Goal: Task Accomplishment & Management: Complete application form

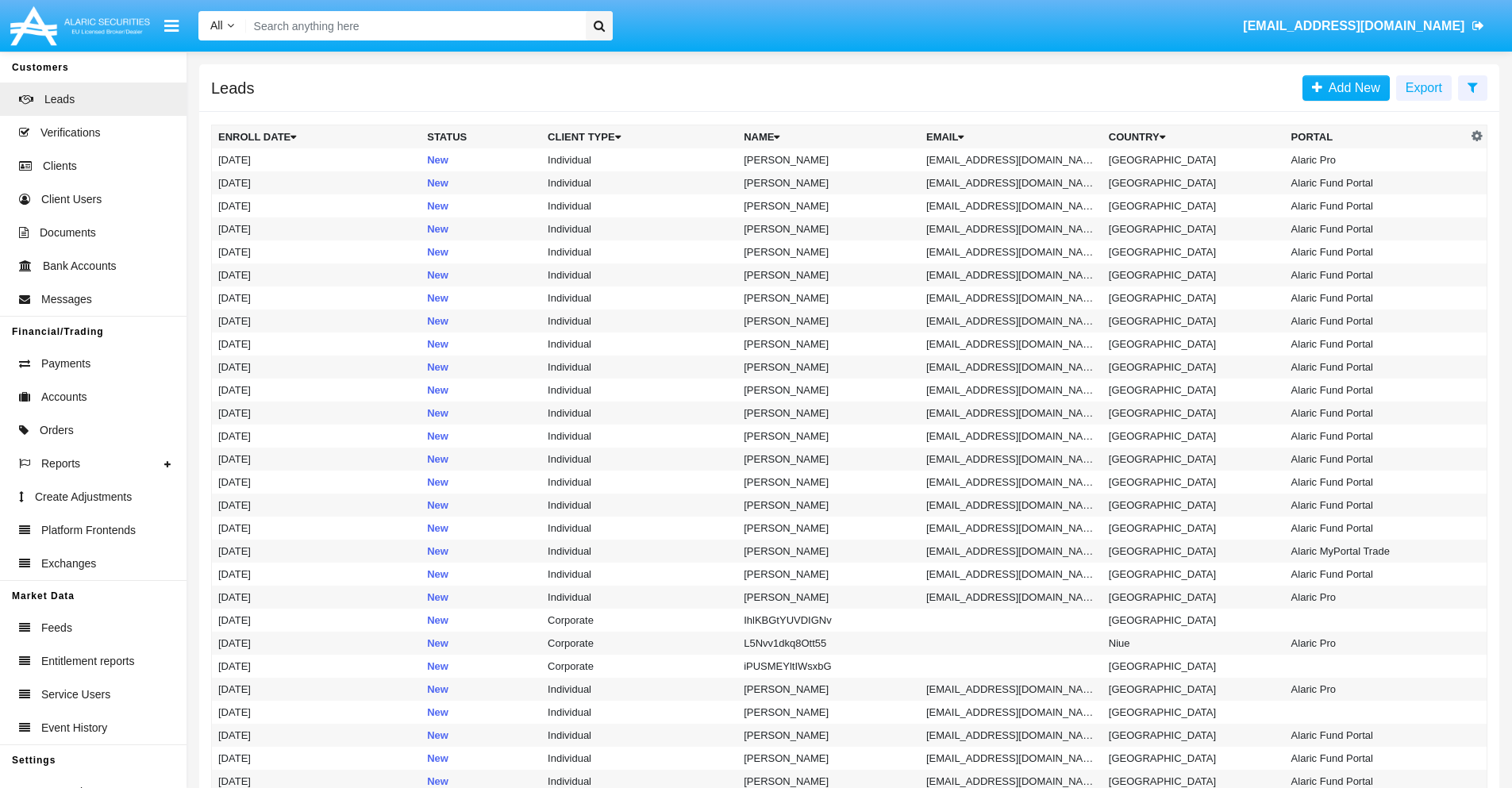
click at [1472, 87] on icon at bounding box center [1472, 88] width 11 height 13
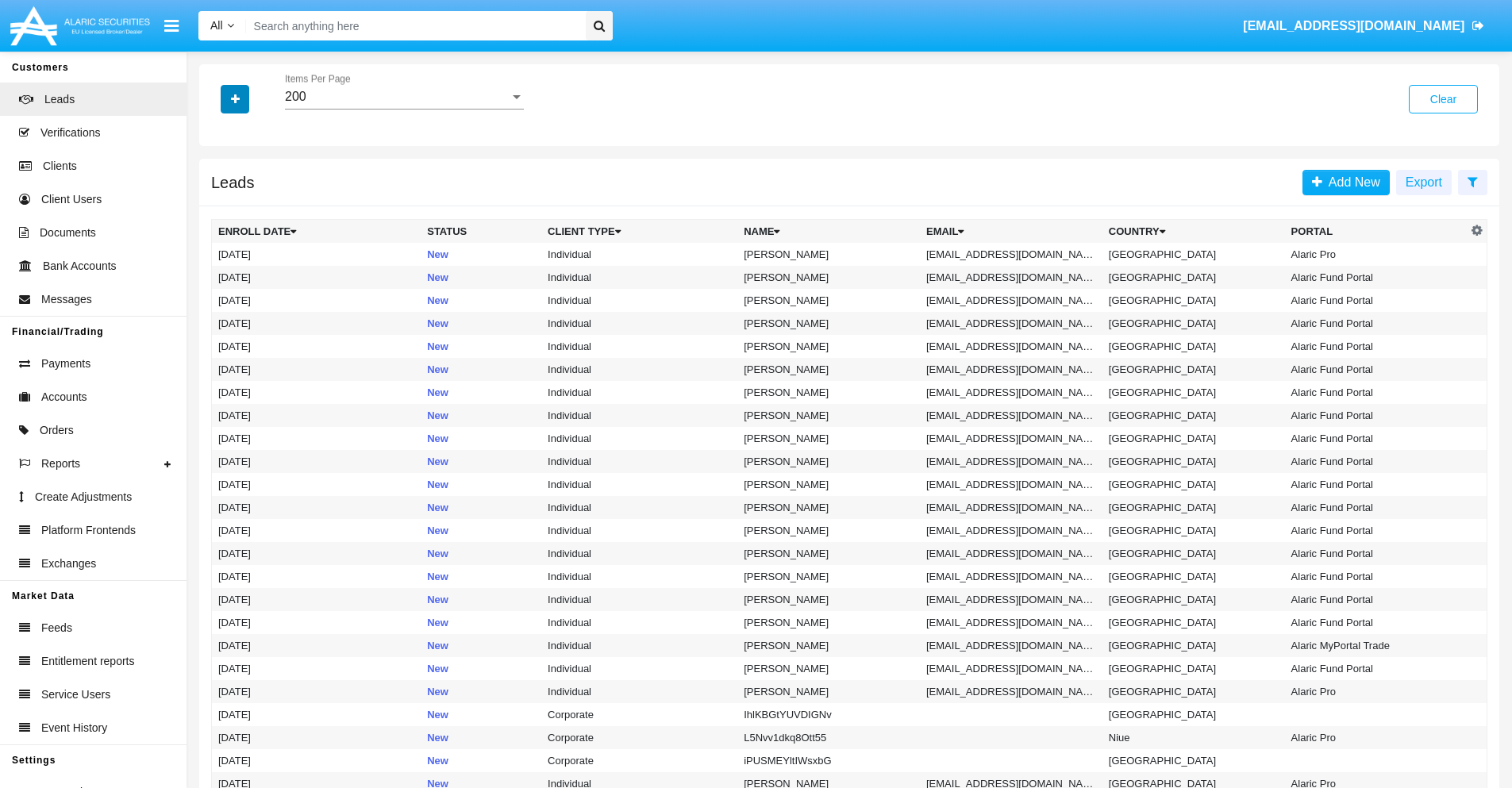
click at [235, 98] on icon "button" at bounding box center [235, 99] width 9 height 11
click at [247, 201] on span "Email" at bounding box center [247, 200] width 32 height 19
click at [218, 207] on input "Email" at bounding box center [217, 207] width 1 height 1
checkbox input "true"
click at [235, 98] on icon "button" at bounding box center [235, 99] width 9 height 11
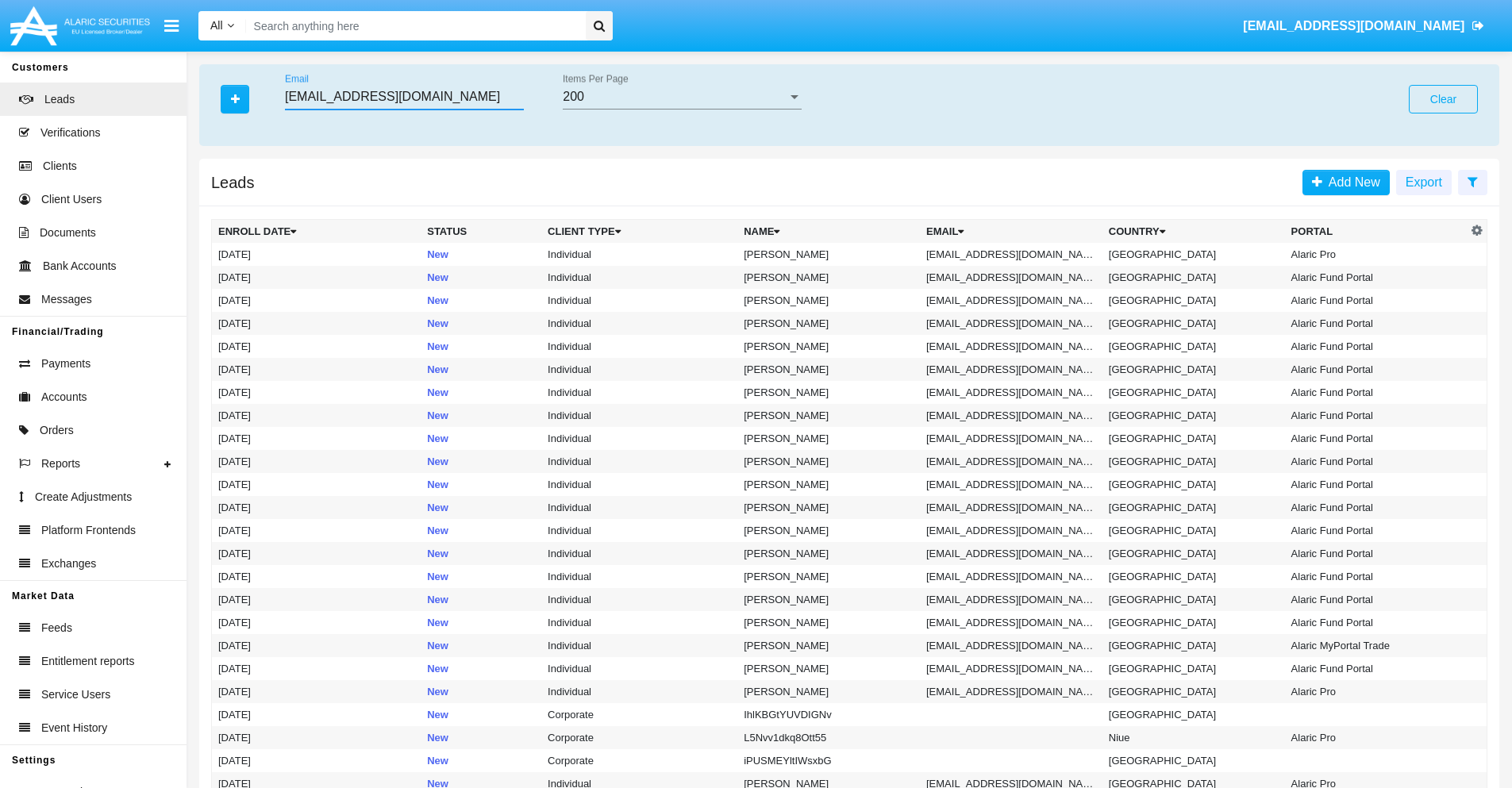
type input "[EMAIL_ADDRESS][DOMAIN_NAME]"
click at [1016, 254] on td "[EMAIL_ADDRESS][DOMAIN_NAME]" at bounding box center [1011, 254] width 183 height 23
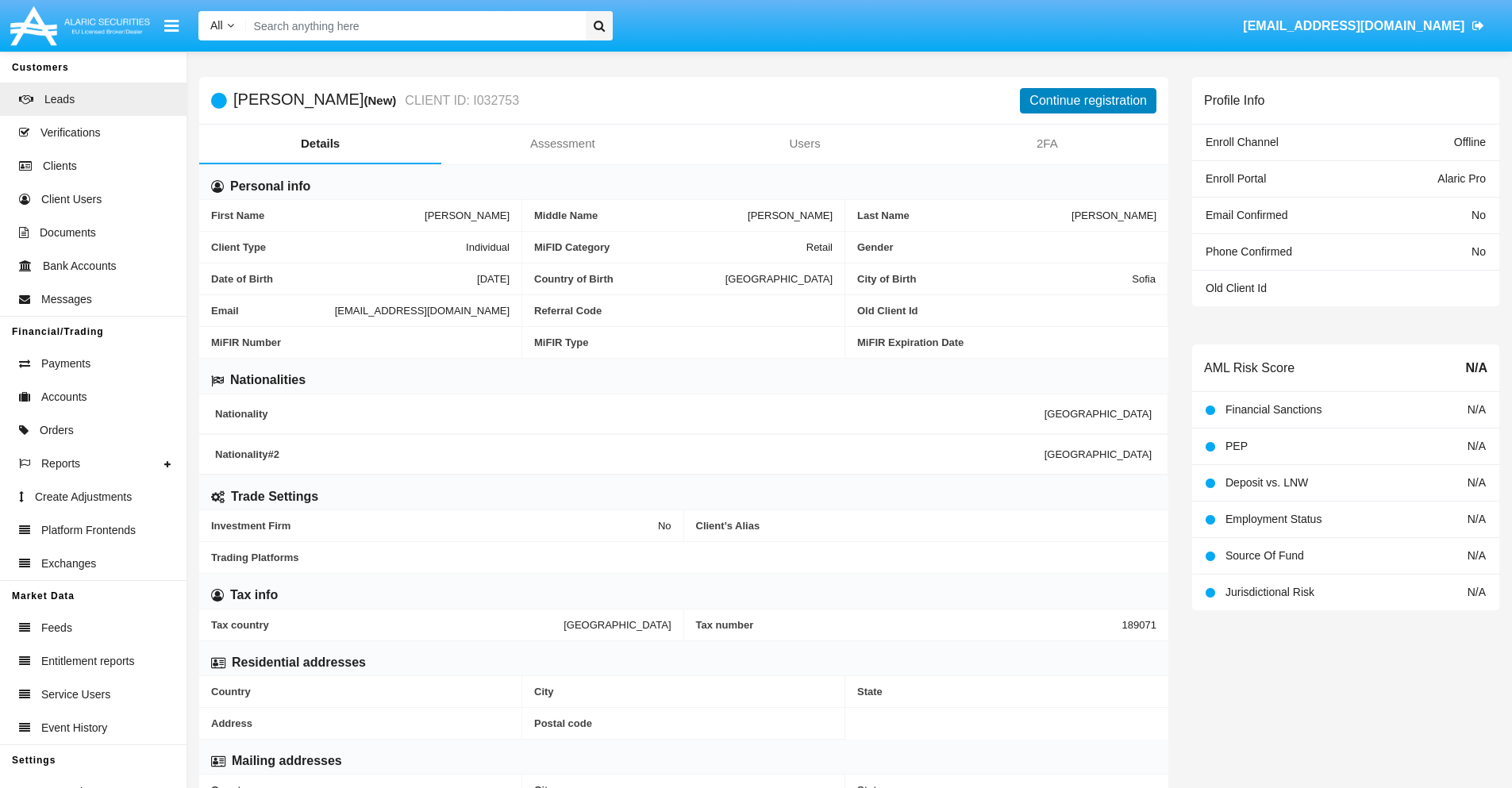
click at [1088, 100] on button "Continue registration" at bounding box center [1088, 101] width 136 height 25
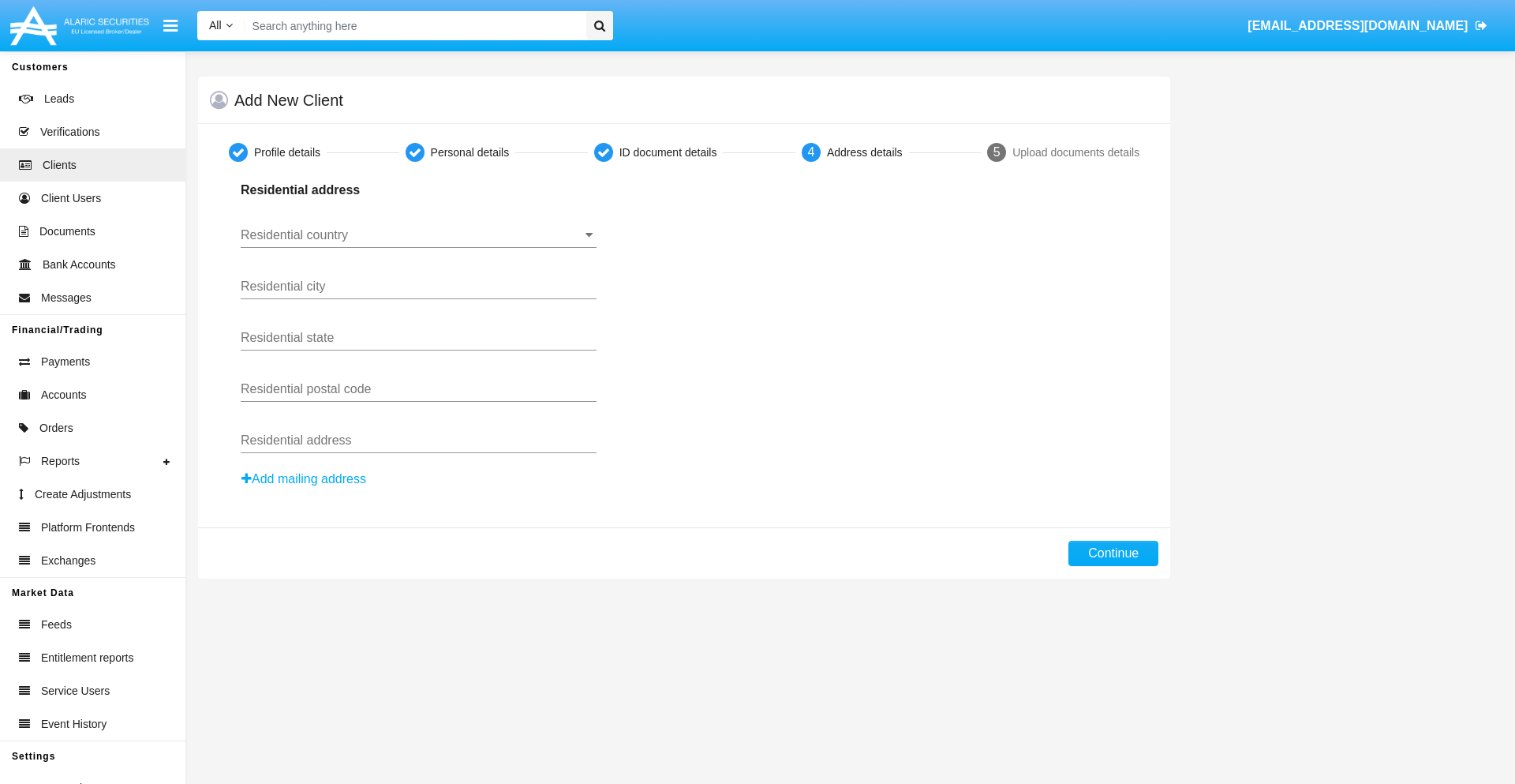
click at [419, 236] on input "Residential country" at bounding box center [418, 236] width 356 height 15
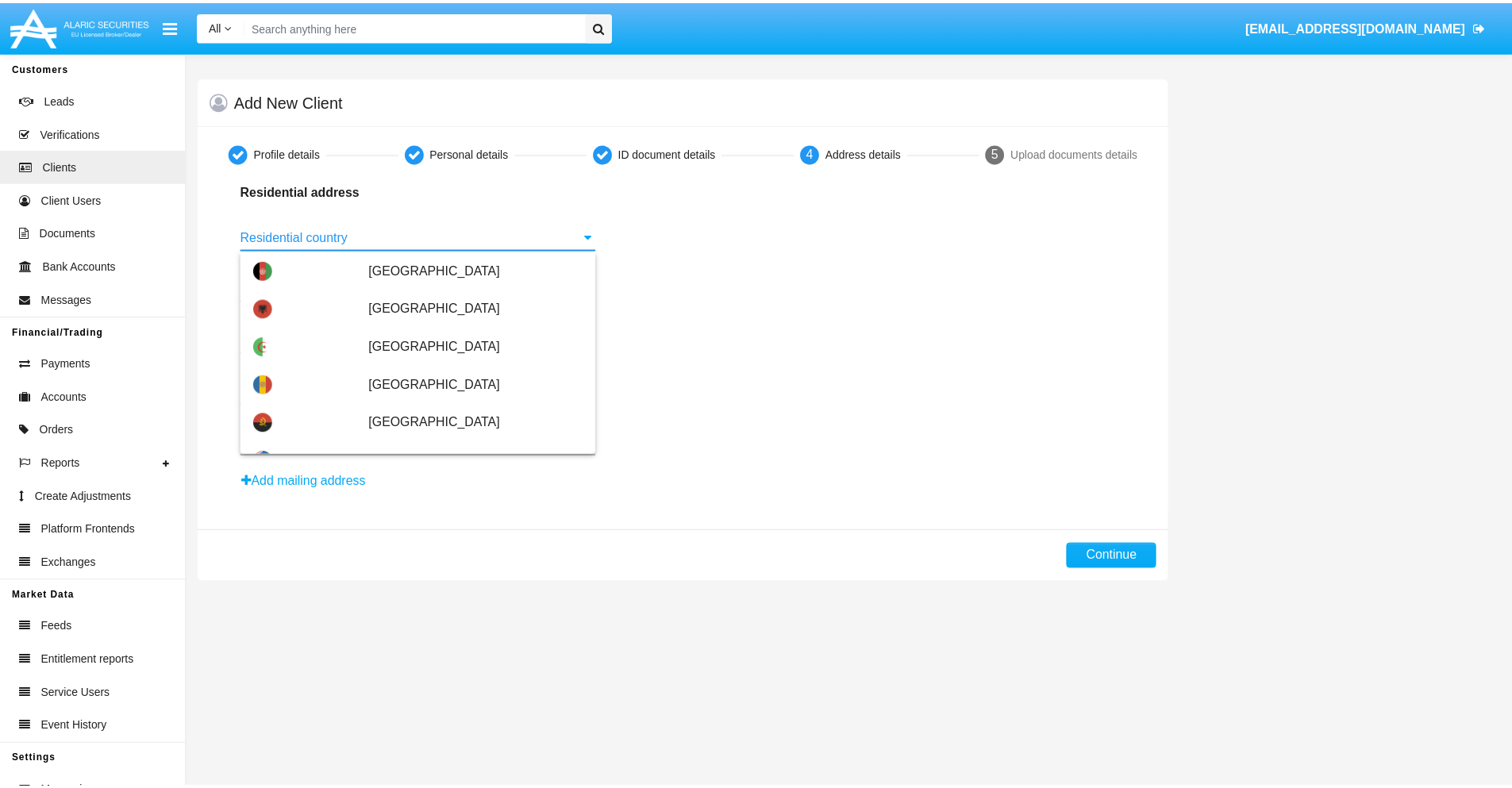
scroll to position [939, 0]
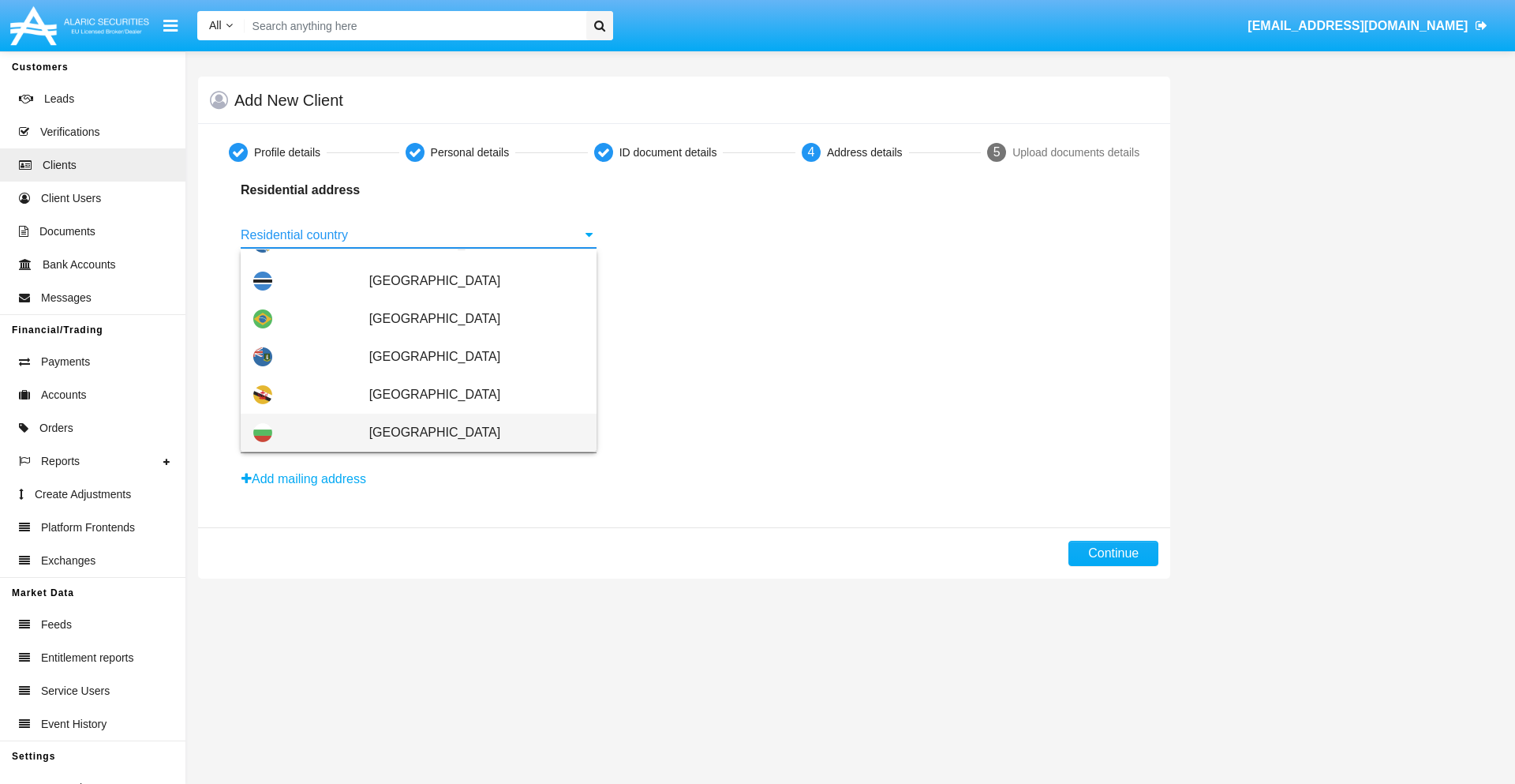
click at [468, 432] on span "[GEOGRAPHIC_DATA]" at bounding box center [477, 432] width 215 height 38
type input "[GEOGRAPHIC_DATA]"
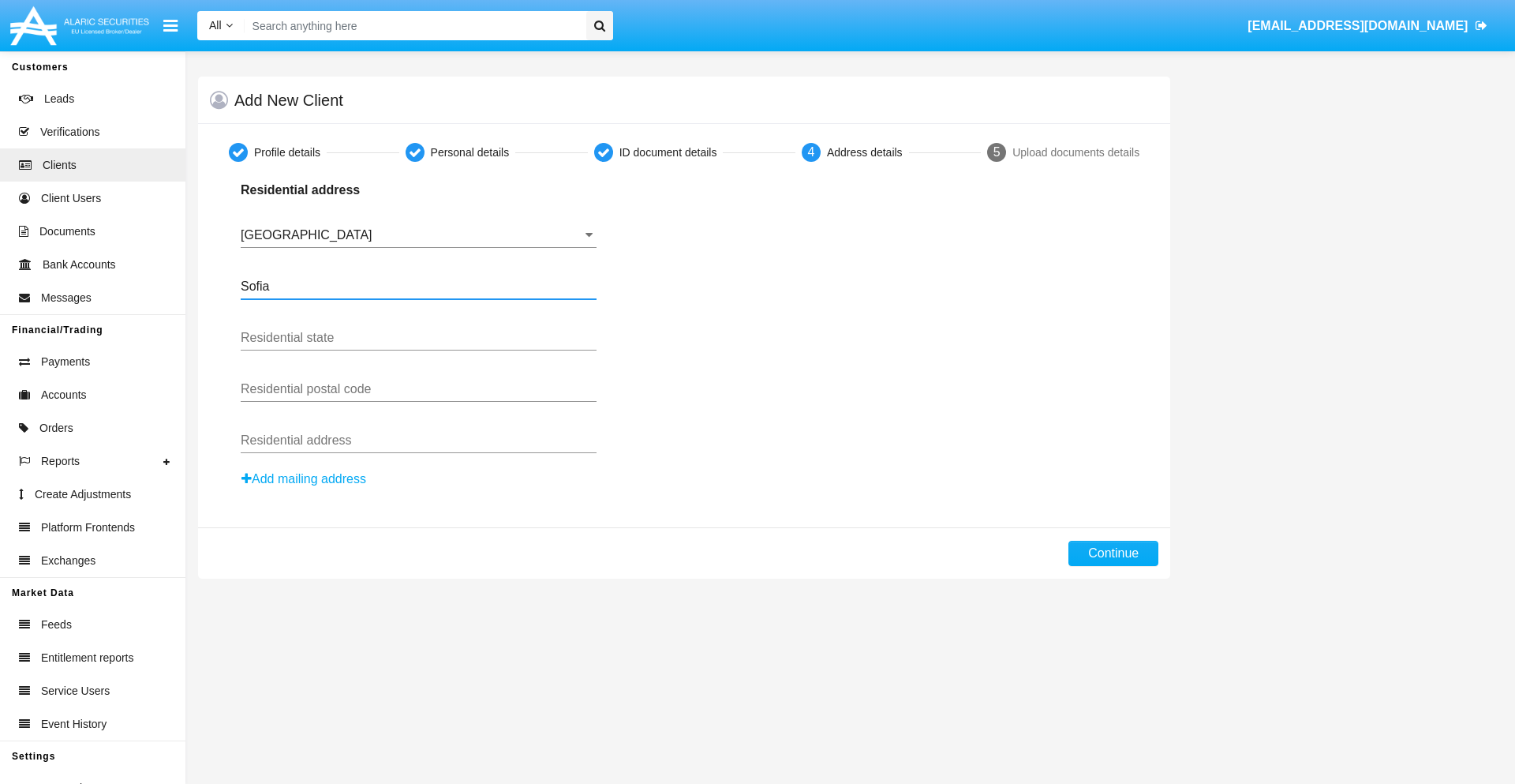
type input "Sofia"
type input "1000"
type input "Vasil Levski"
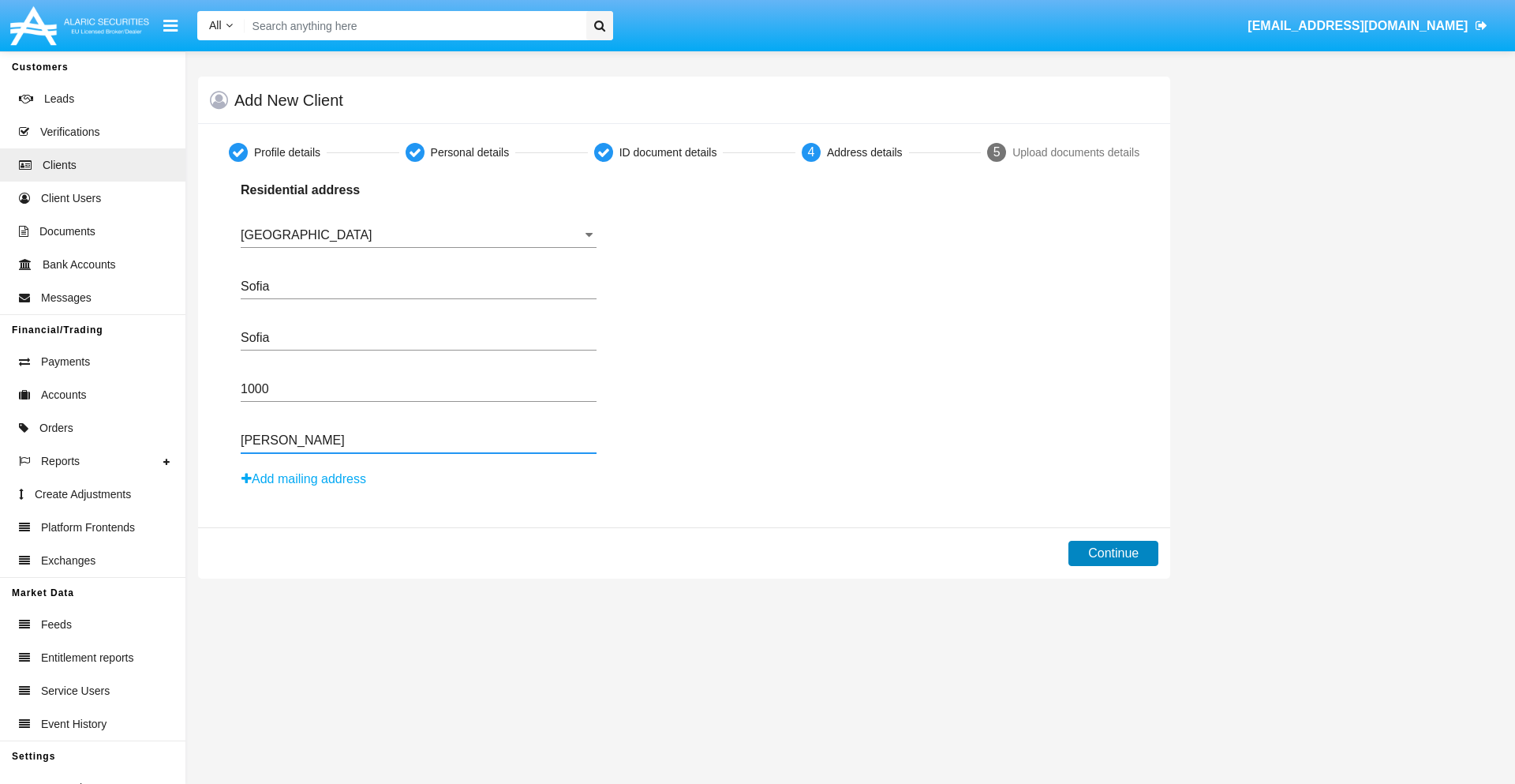
click at [1113, 553] on button "Continue" at bounding box center [1114, 553] width 90 height 25
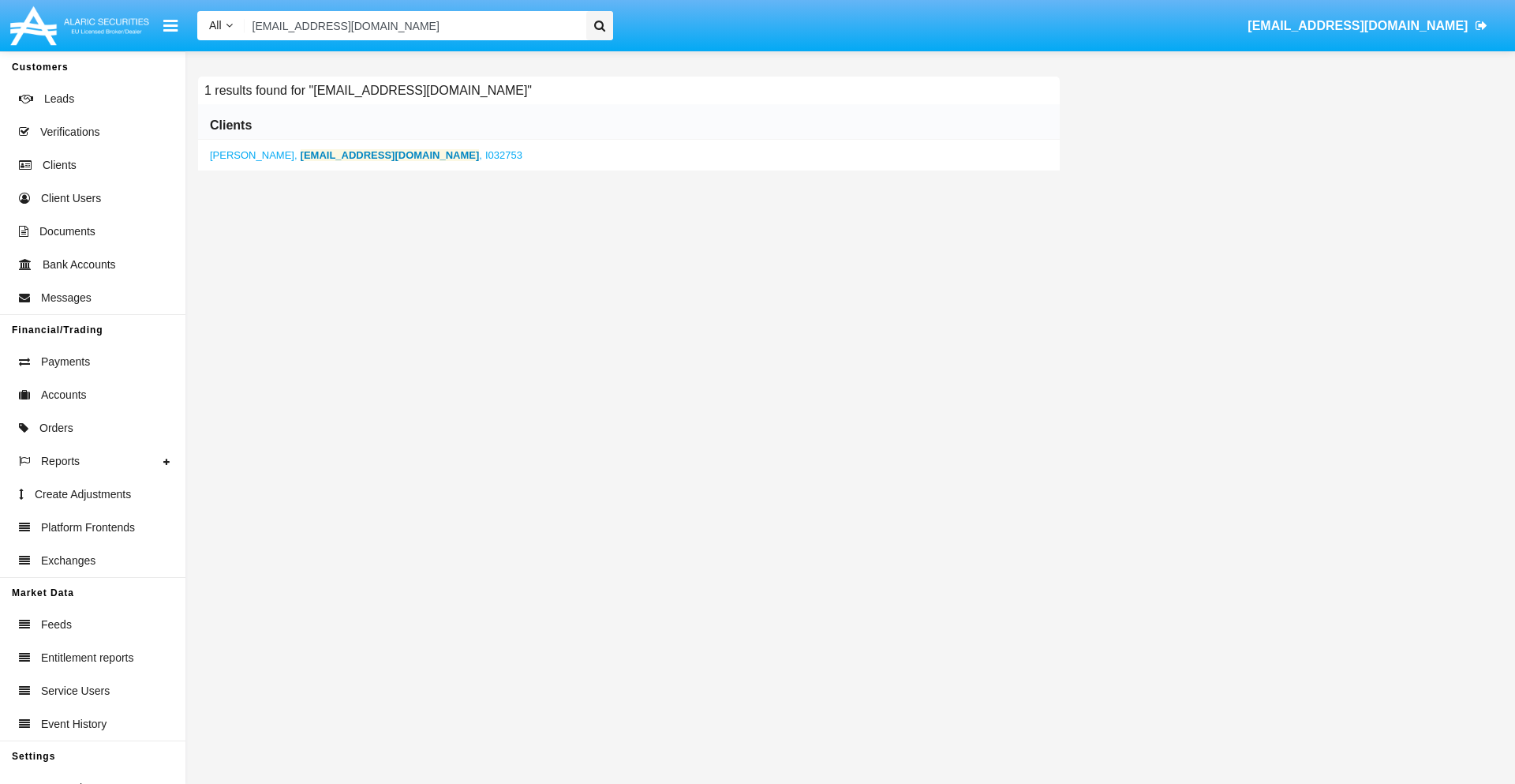
type input "f7cs_6w@in5w.lmej.net"
click at [339, 155] on b "f7cs_6w@in5w.lmej.net" at bounding box center [390, 155] width 179 height 12
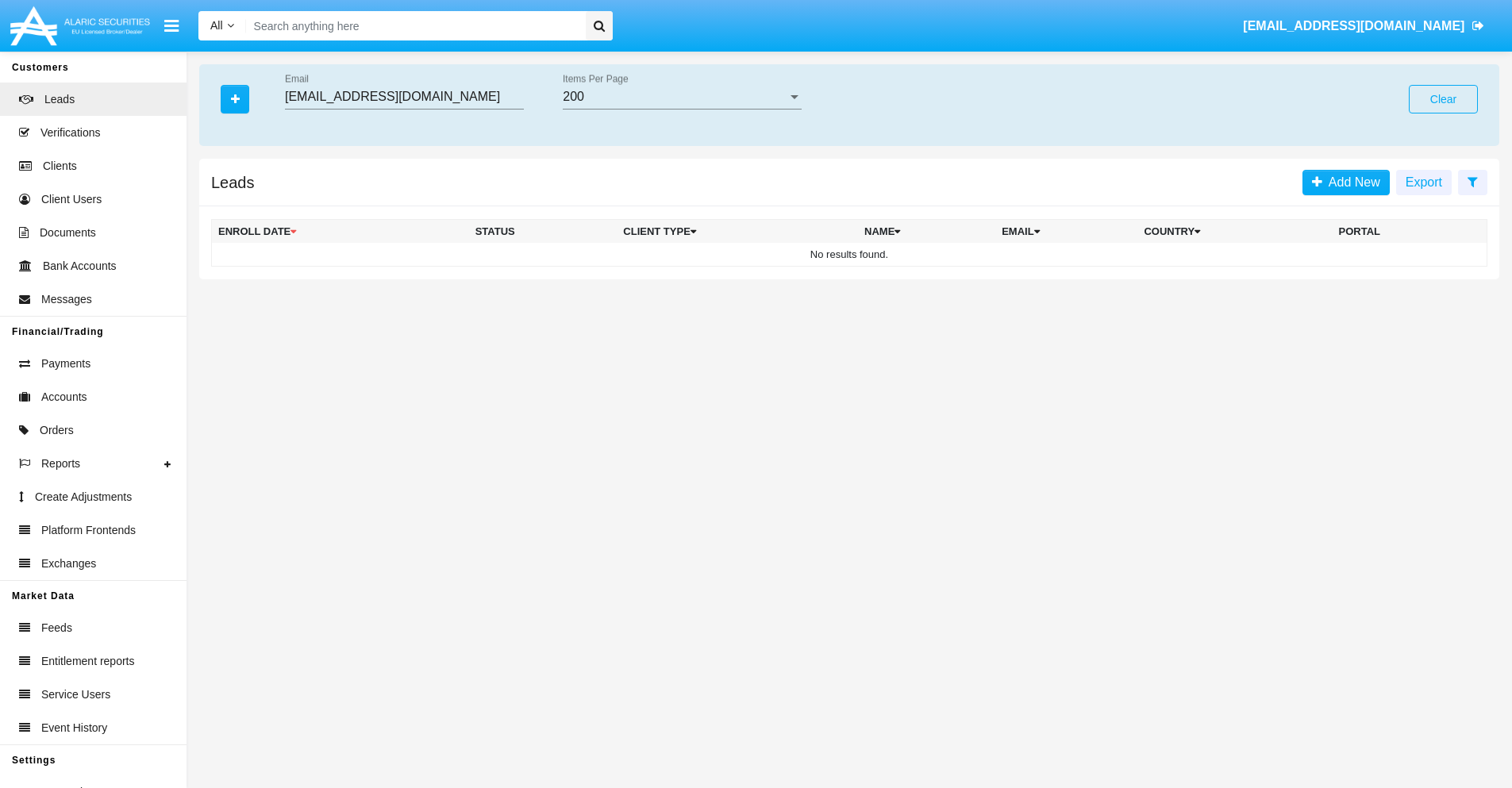
click at [1443, 99] on button "Clear" at bounding box center [1443, 99] width 69 height 28
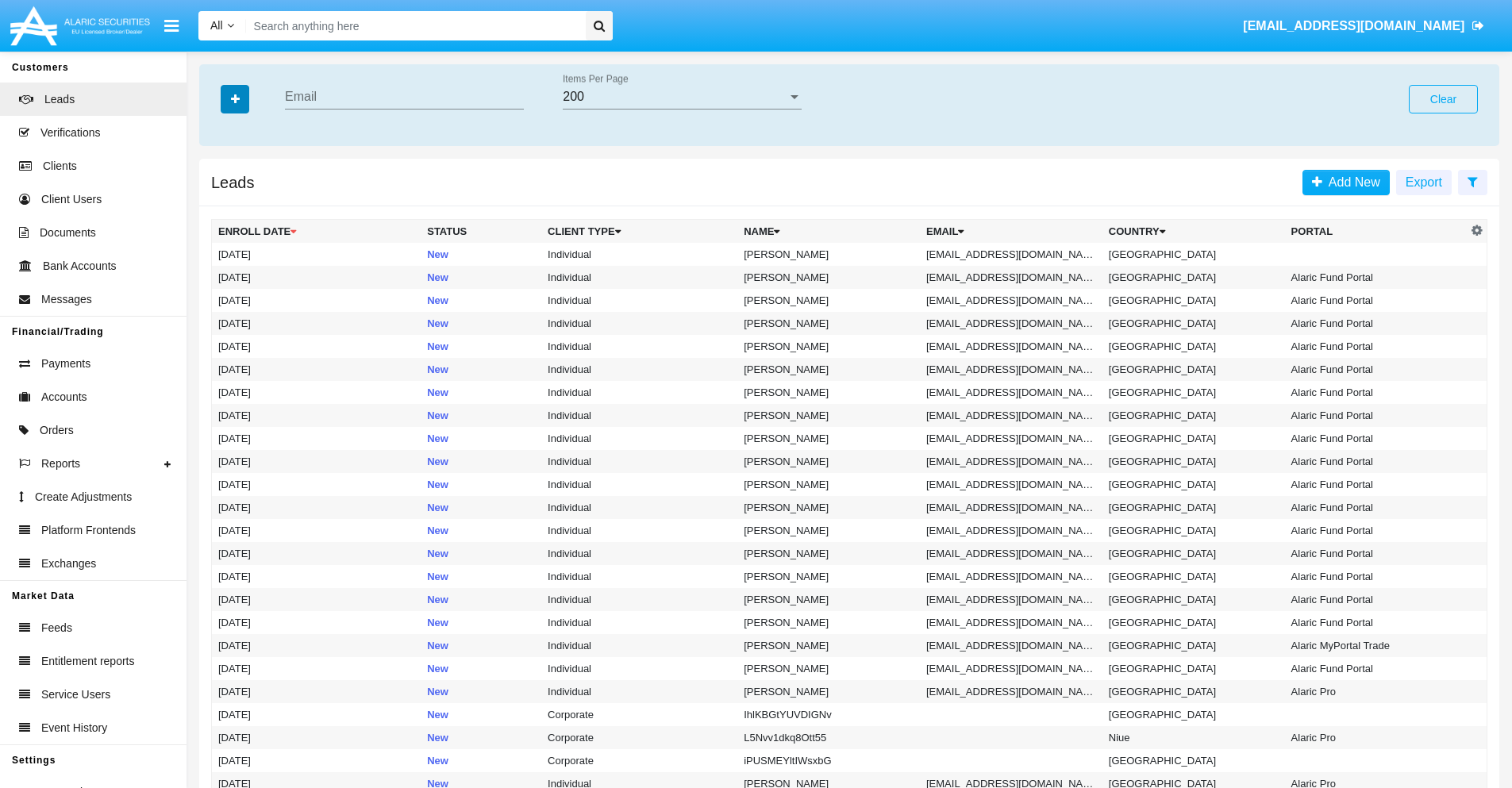
click at [235, 98] on icon "button" at bounding box center [235, 99] width 9 height 11
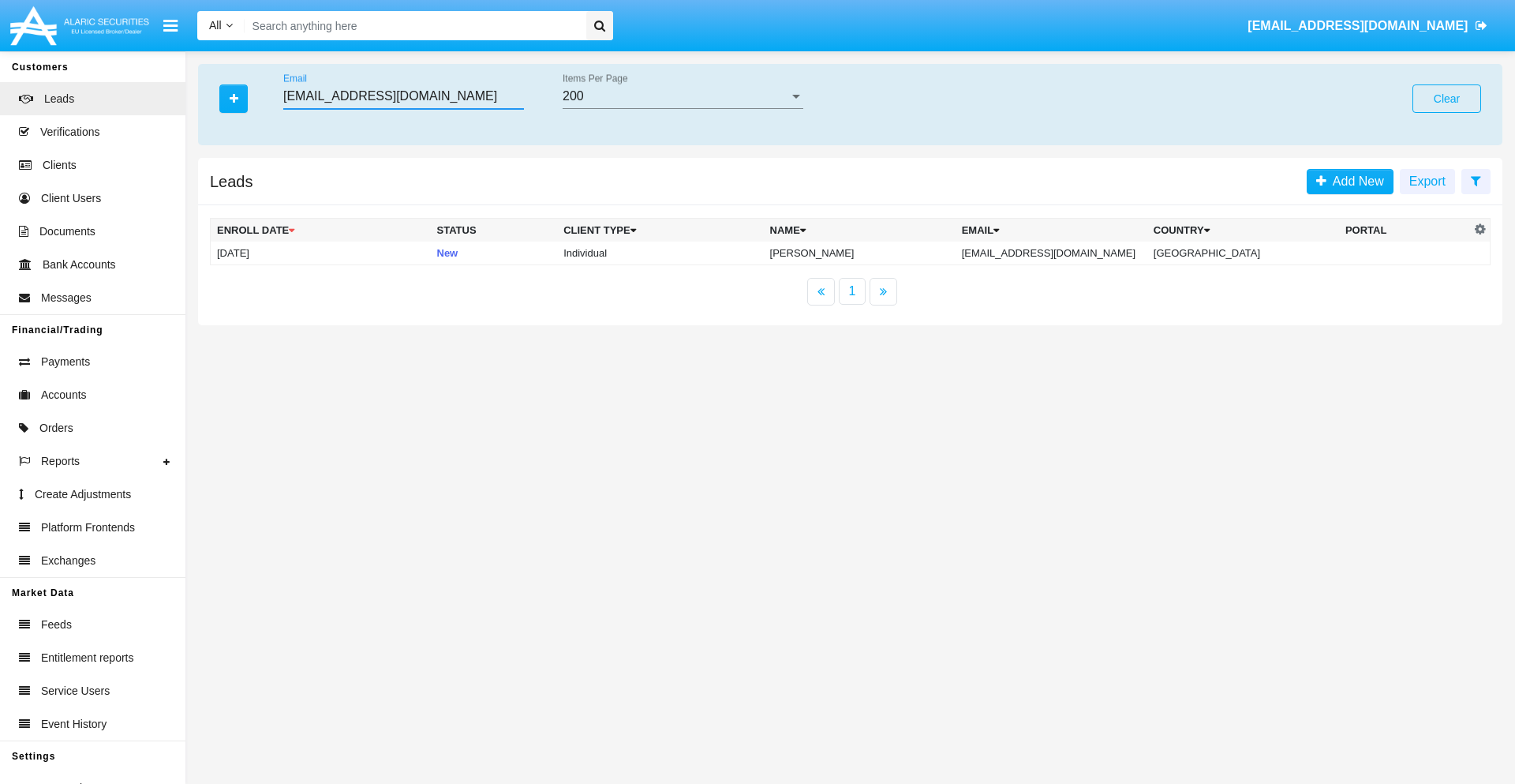
type input "6uv_r8n@iezj3.4rc.hk"
click at [1069, 252] on td "6uv_r8n@iezj3.4rc.hk" at bounding box center [1052, 252] width 192 height 23
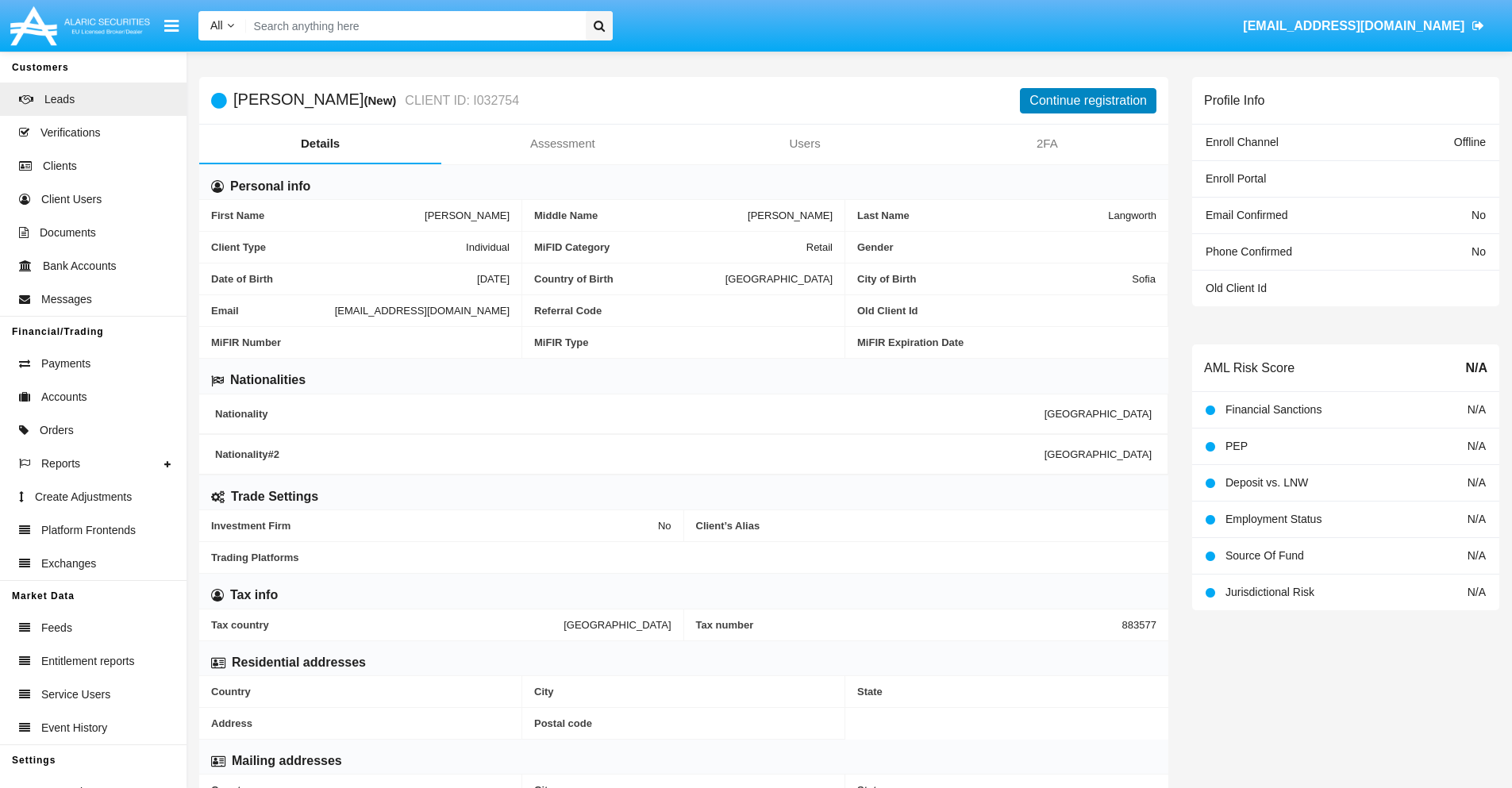
click at [1088, 100] on button "Continue registration" at bounding box center [1088, 101] width 136 height 25
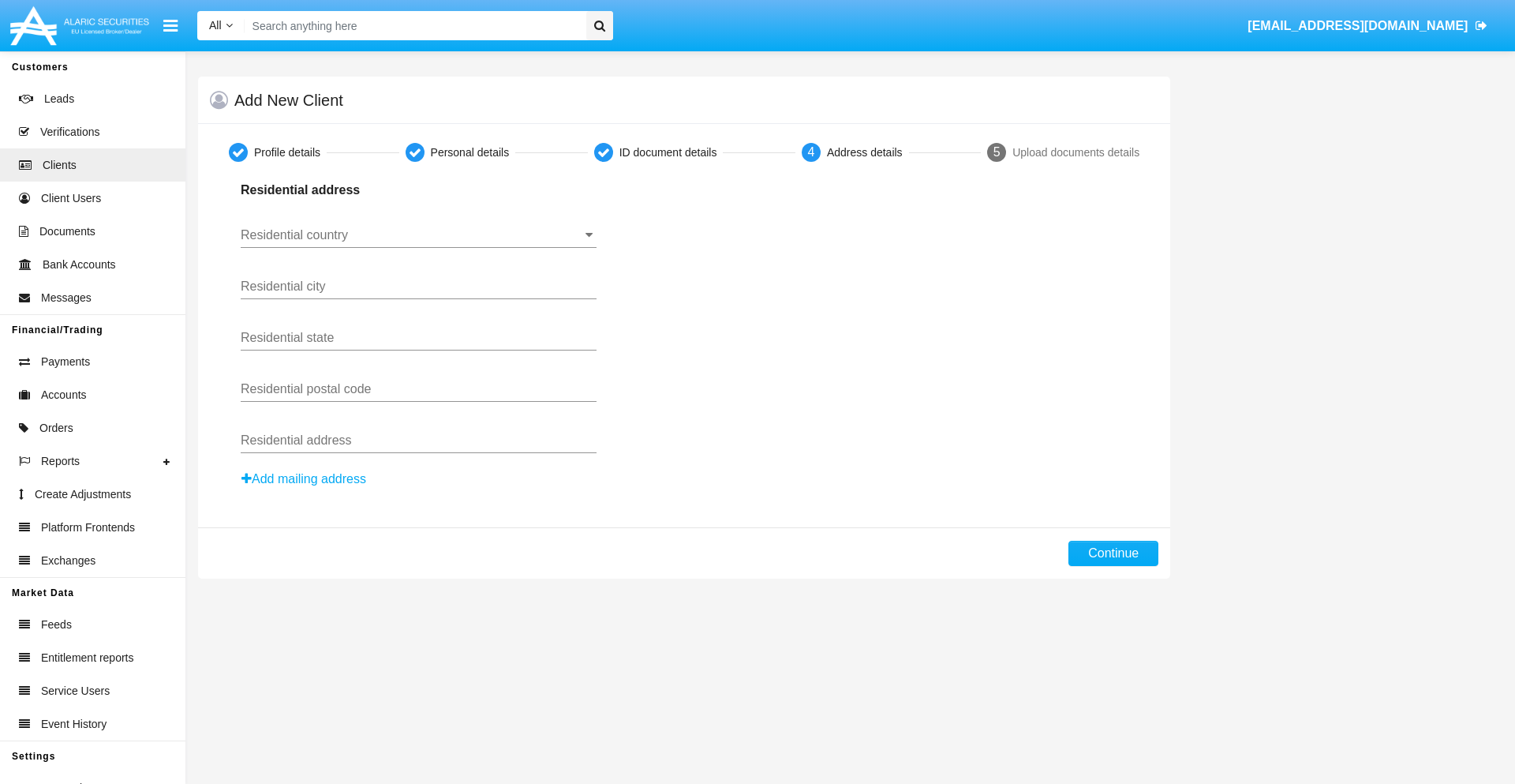
click at [305, 479] on button "Add mailing address" at bounding box center [303, 478] width 127 height 20
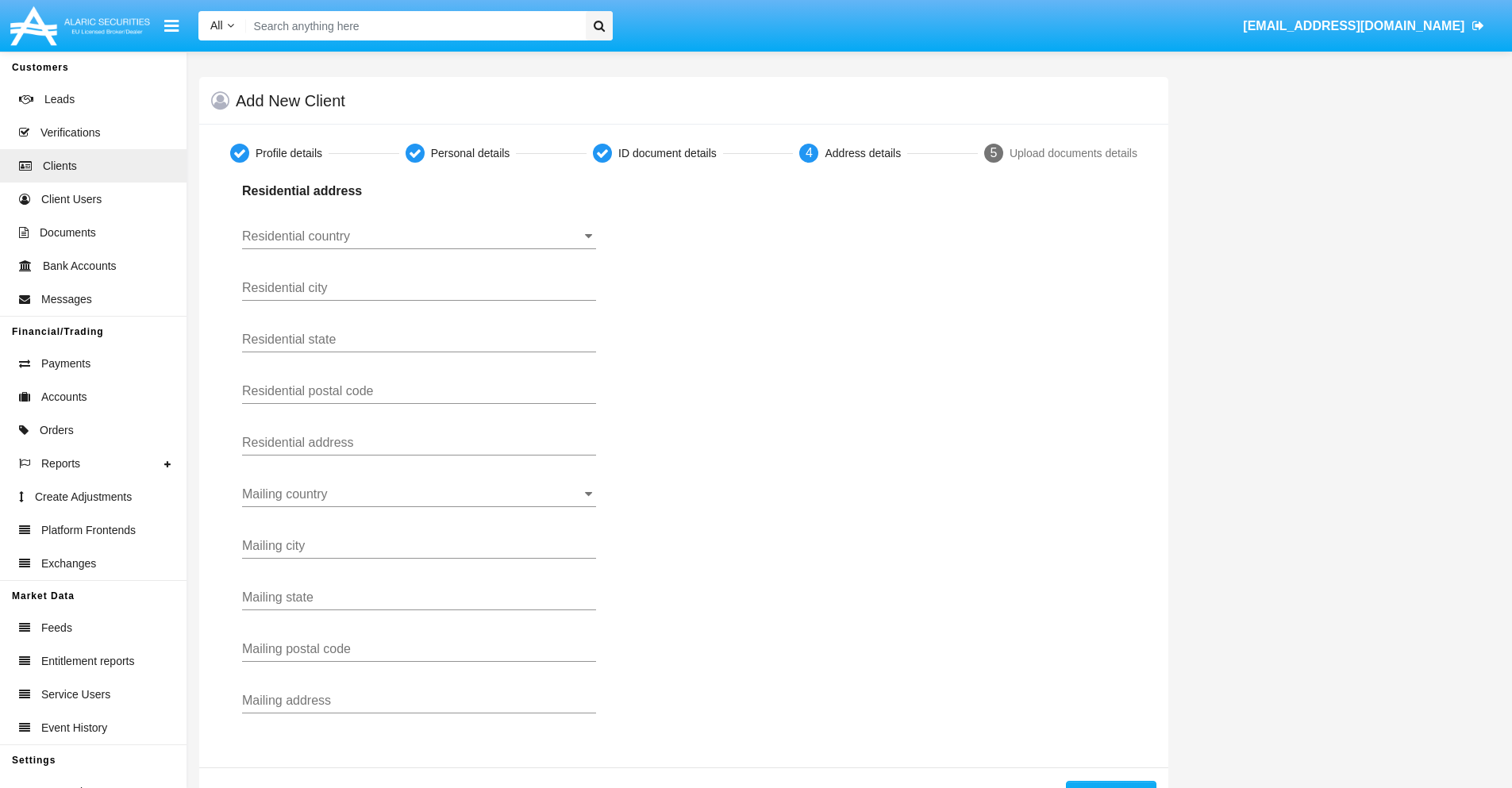
click at [419, 237] on input "Residential country" at bounding box center [419, 237] width 354 height 15
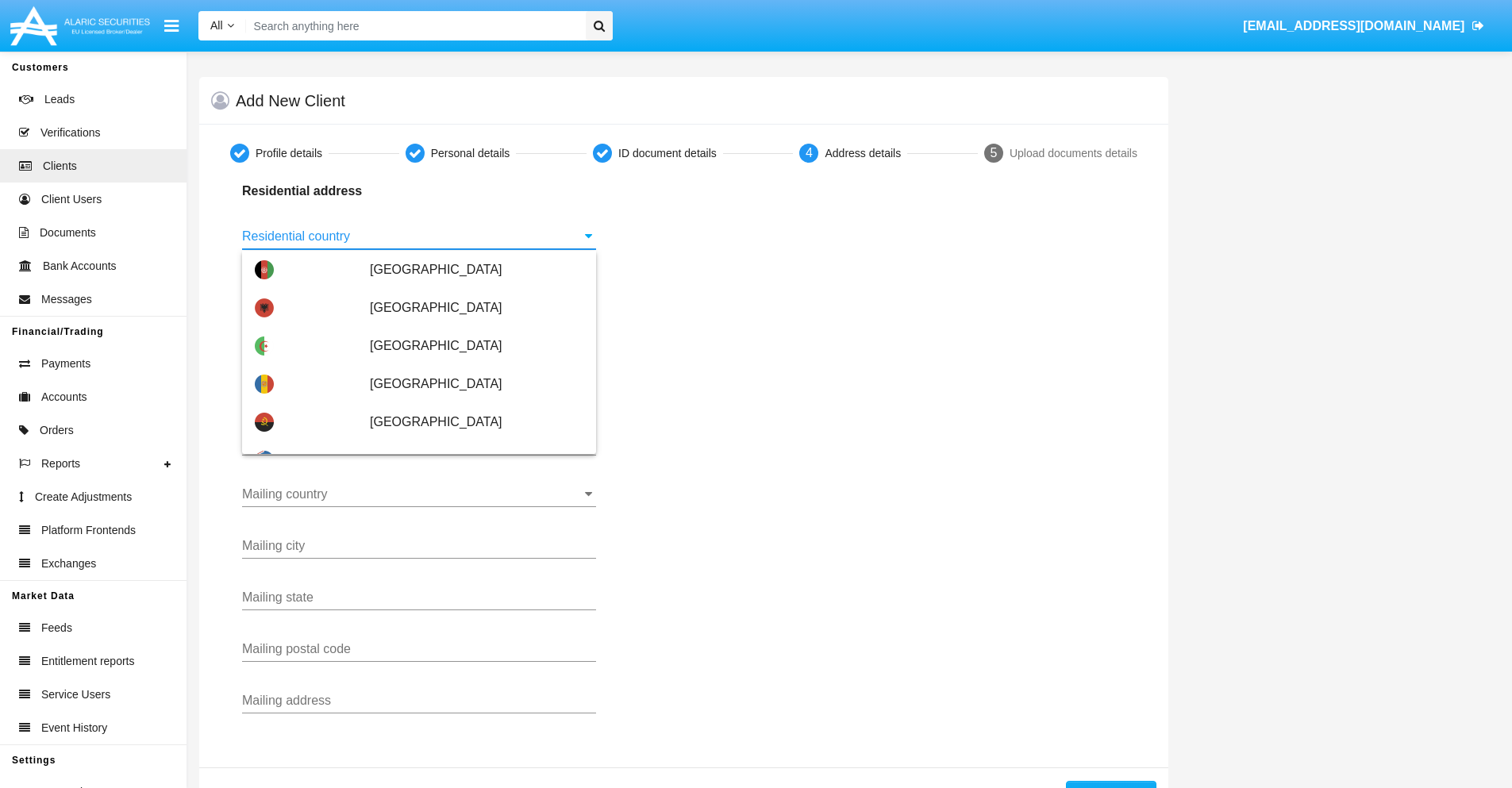
scroll to position [939, 0]
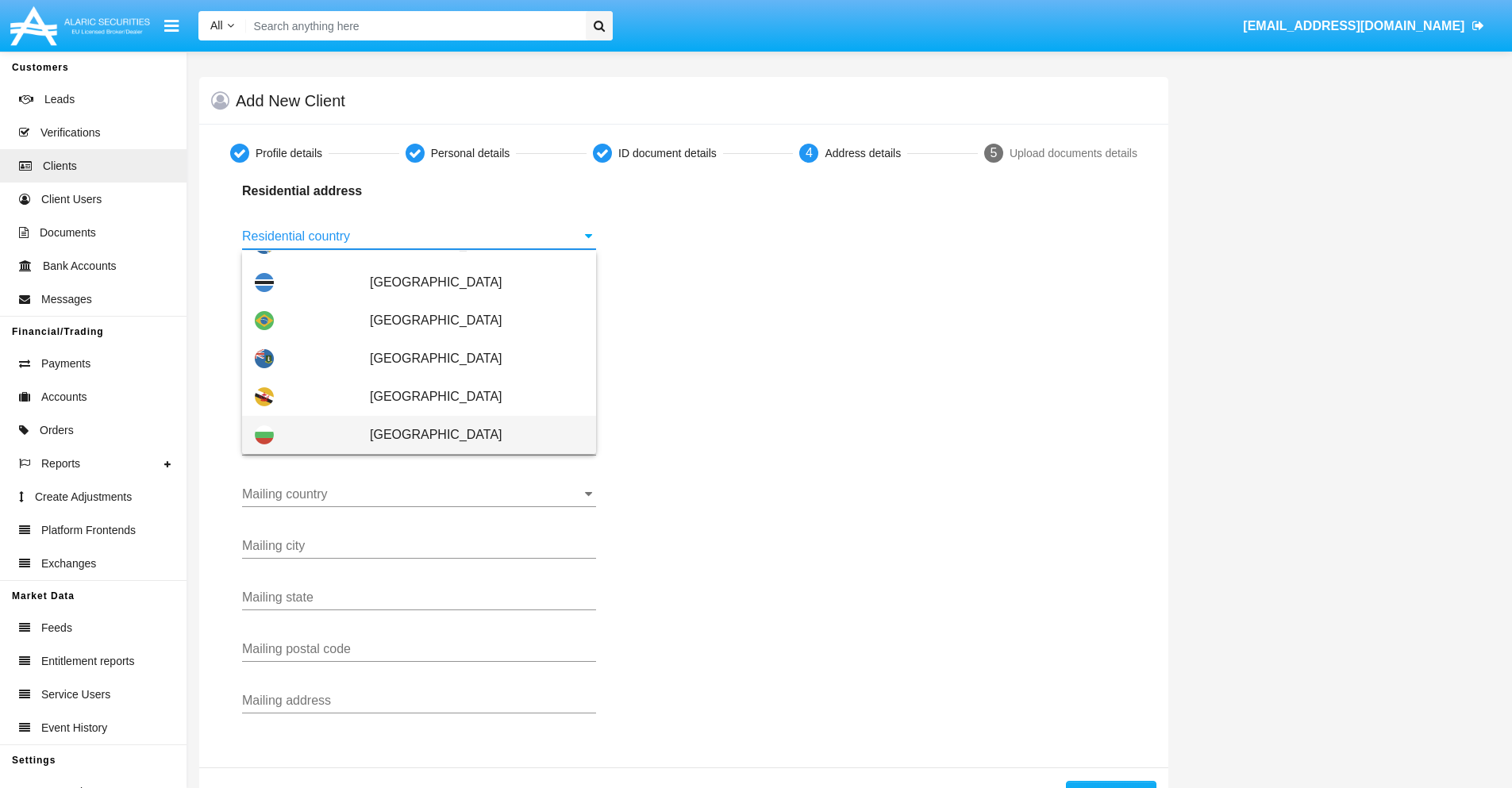
click at [468, 435] on span "[GEOGRAPHIC_DATA]" at bounding box center [476, 435] width 213 height 38
type input "[GEOGRAPHIC_DATA]"
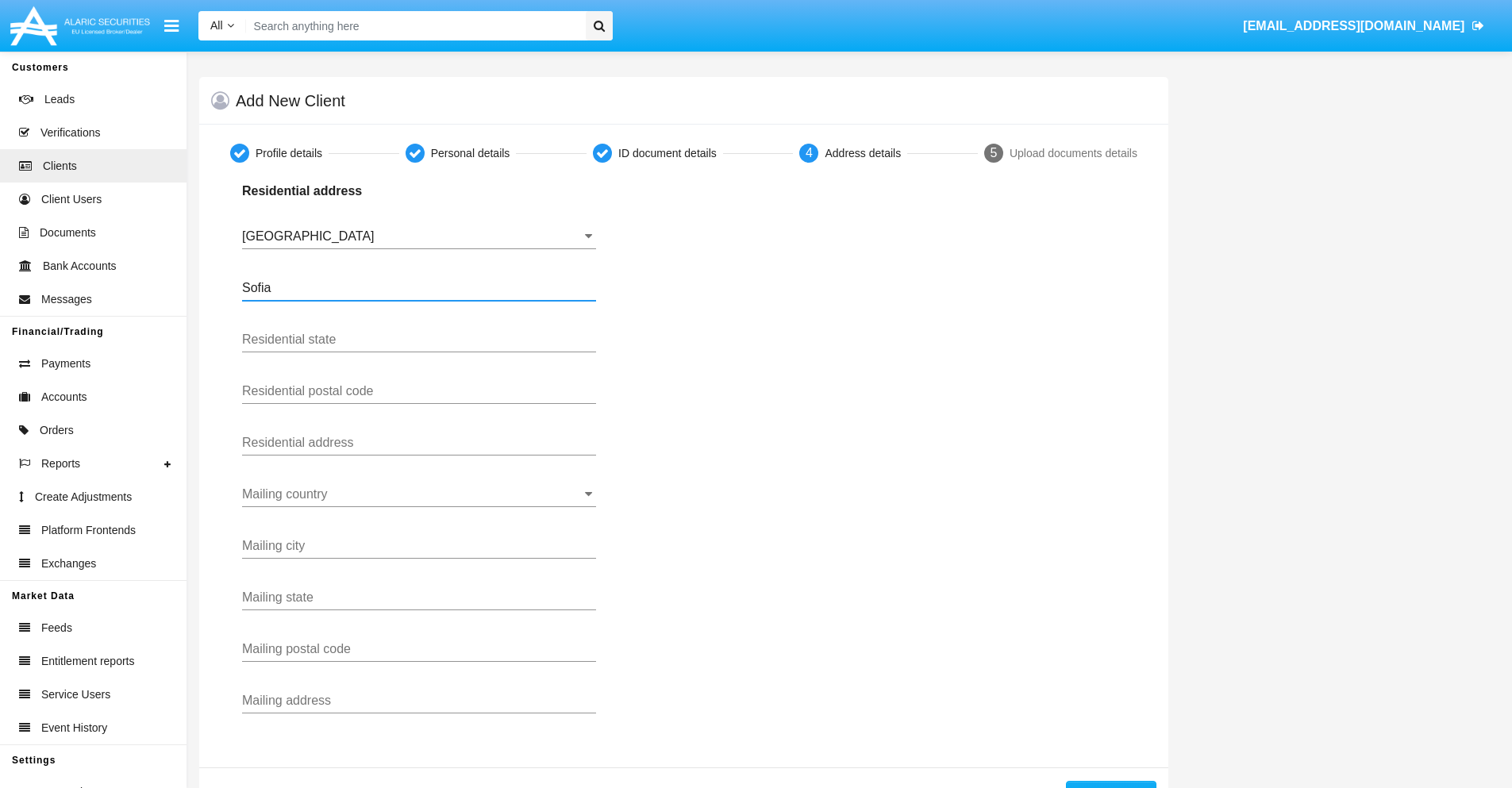
type input "Sofia"
type input "1000"
type input "Vasil Levski"
click at [419, 495] on input "Mailing country" at bounding box center [419, 495] width 354 height 15
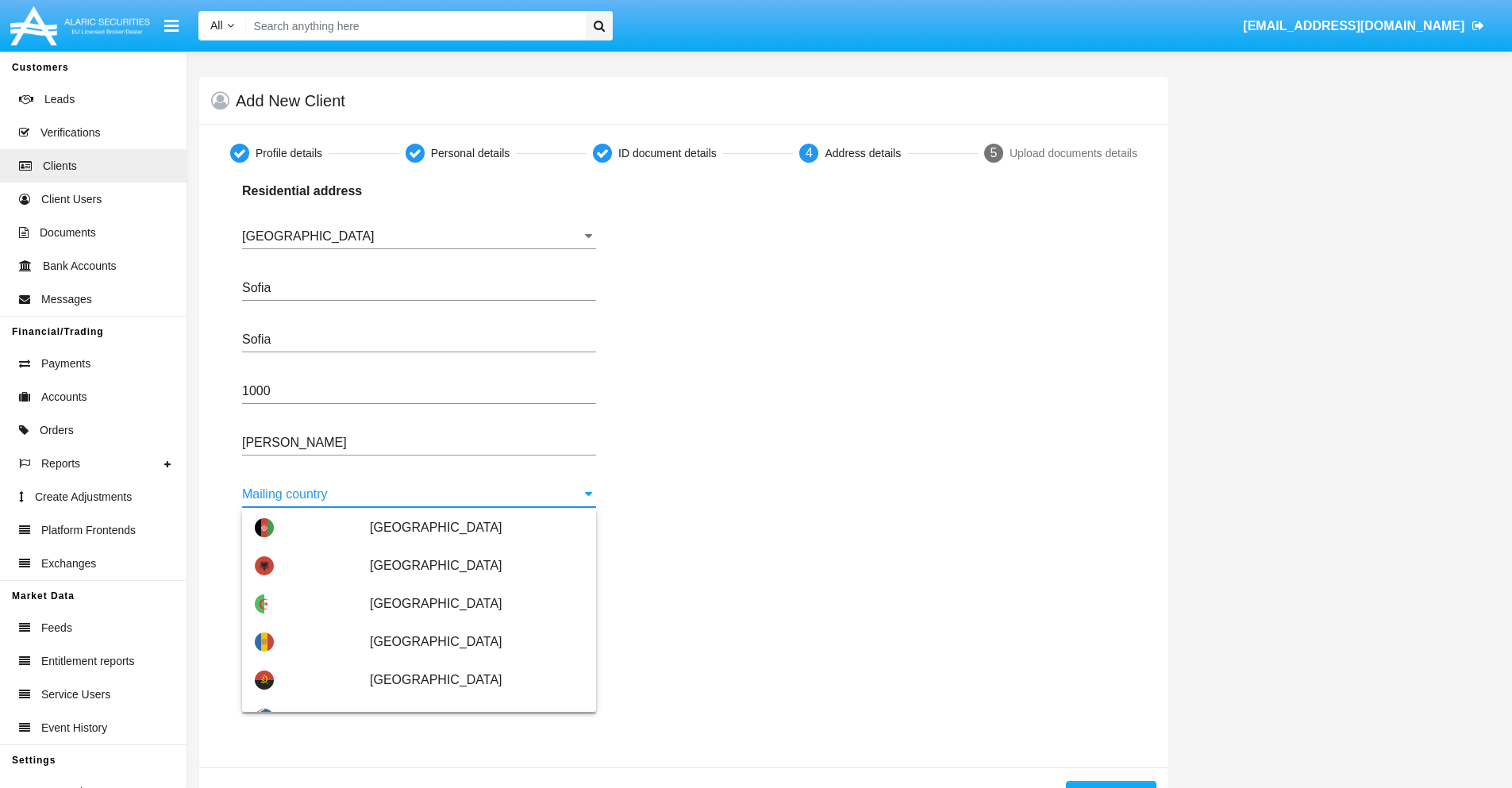
scroll to position [76, 0]
click at [468, 699] on span "Argentina" at bounding box center [476, 717] width 213 height 38
type input "Argentina"
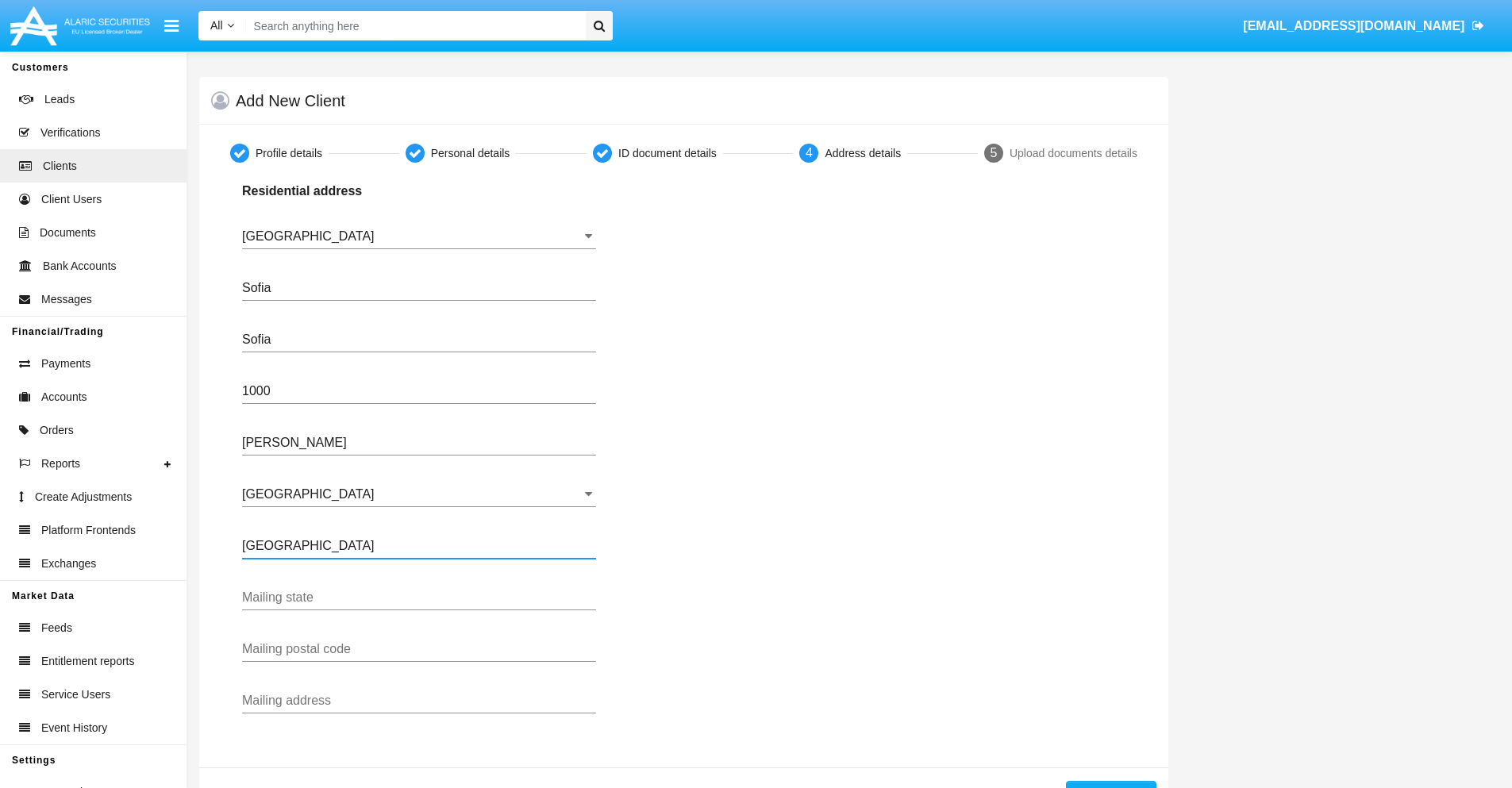
type input "Buenos Aires"
type input "7777"
type input "Test Mail Address"
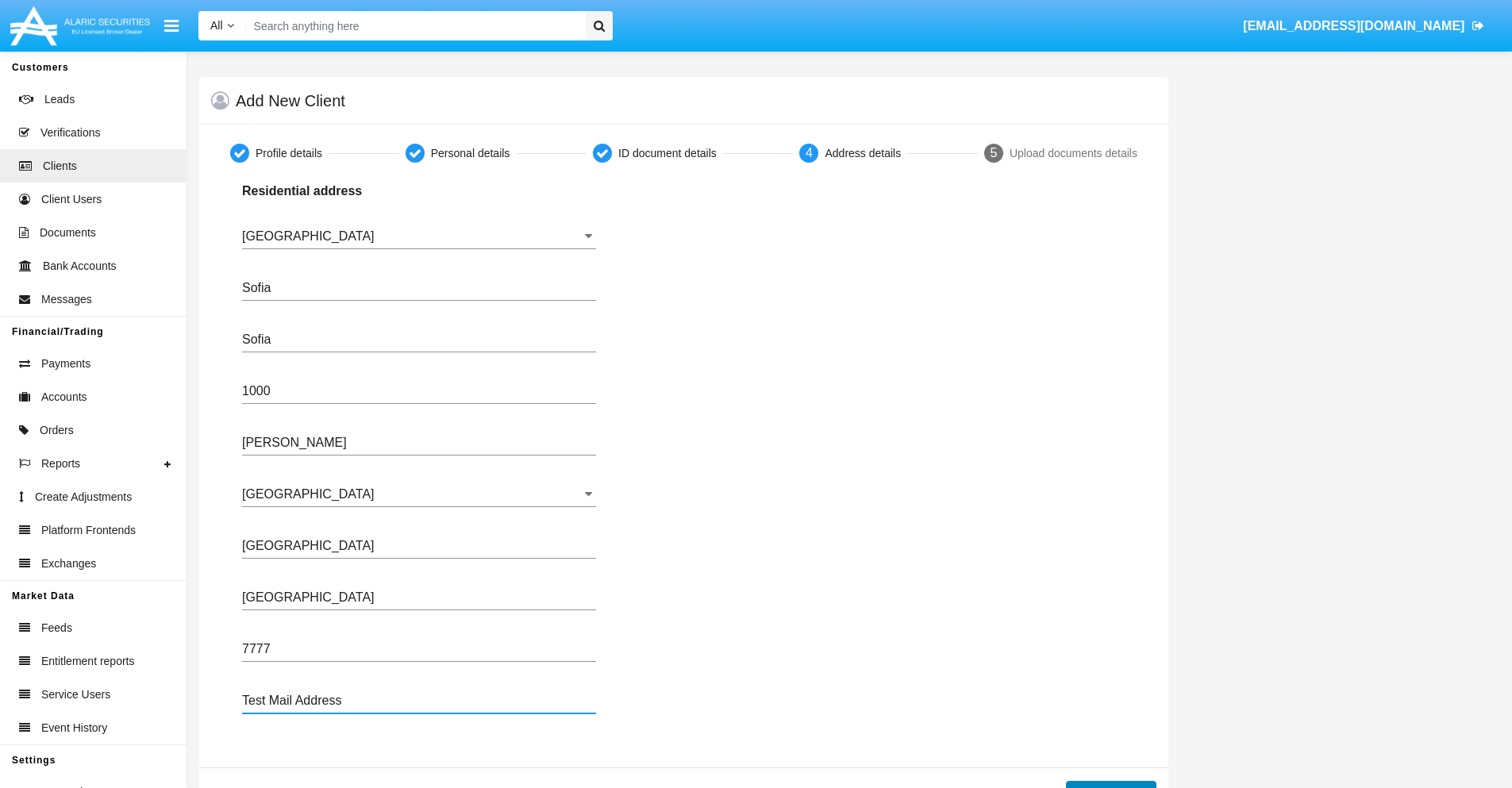
click at [1110, 784] on button "Continue" at bounding box center [1111, 793] width 91 height 25
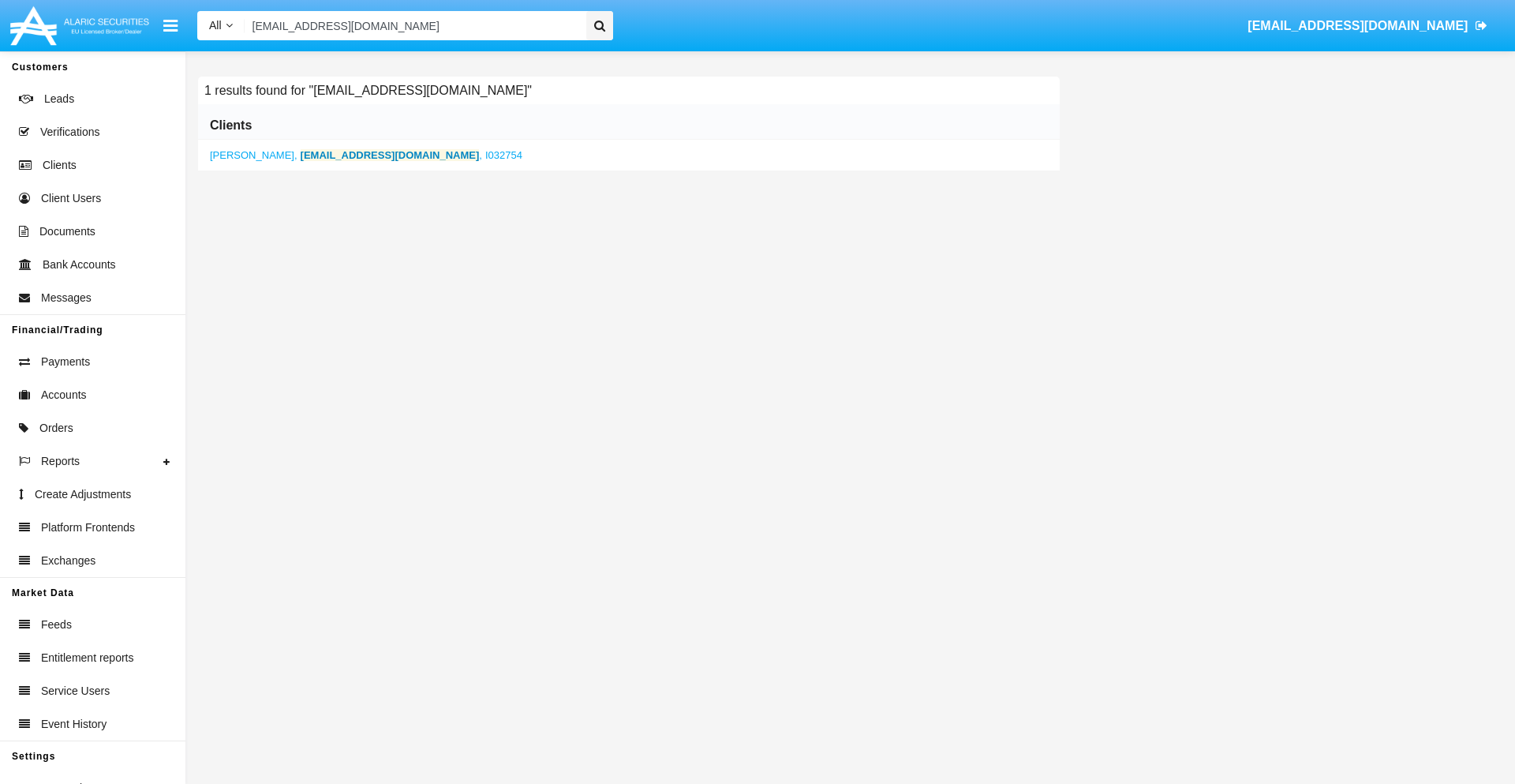
type input "6uv_r8n@iezj3.4rc.hk"
click at [340, 155] on b "6uv_r8n@iezj3.4rc.hk" at bounding box center [390, 155] width 179 height 12
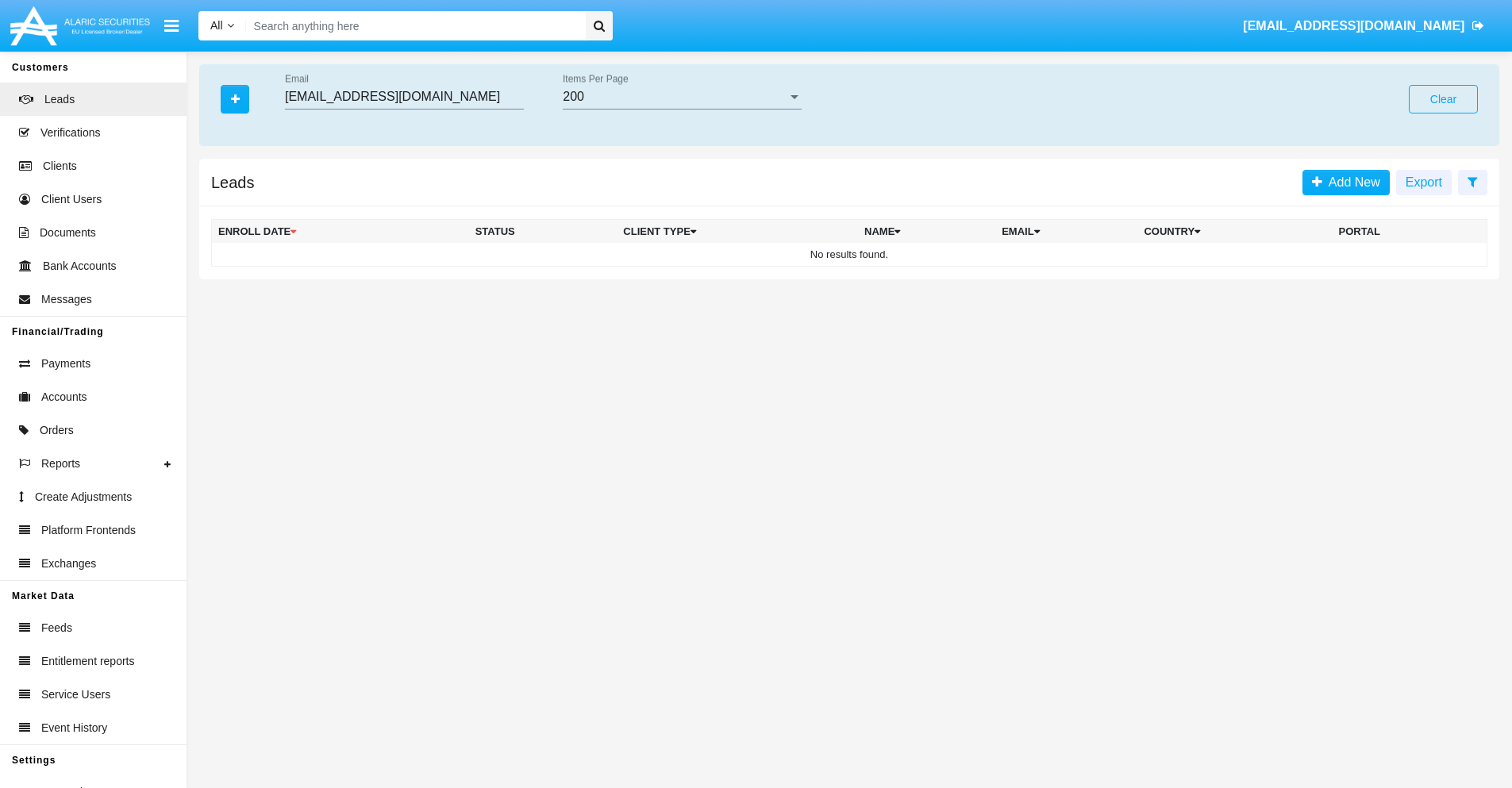
click at [1443, 99] on button "Clear" at bounding box center [1443, 99] width 69 height 28
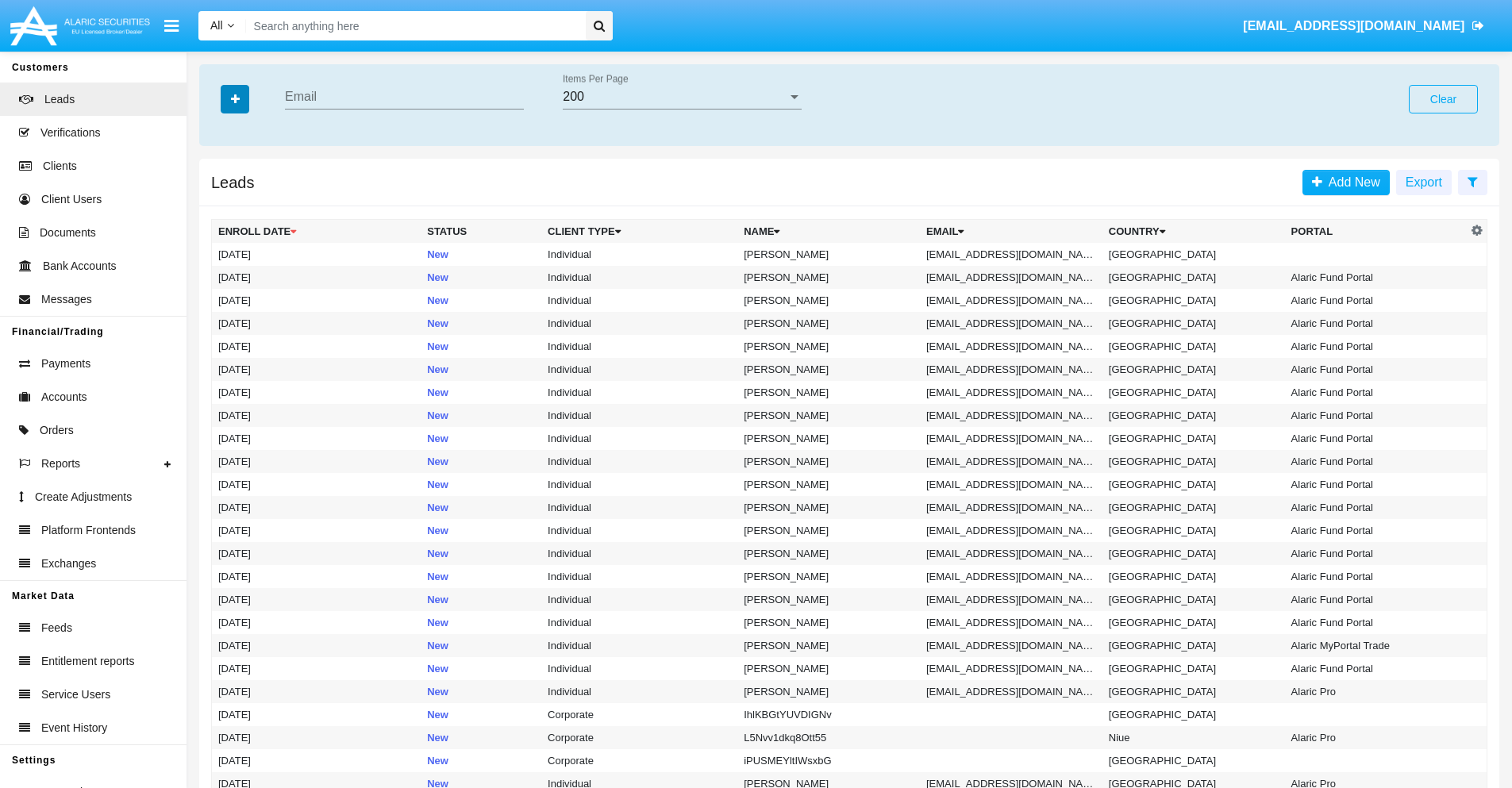
click at [235, 98] on icon "button" at bounding box center [235, 99] width 9 height 11
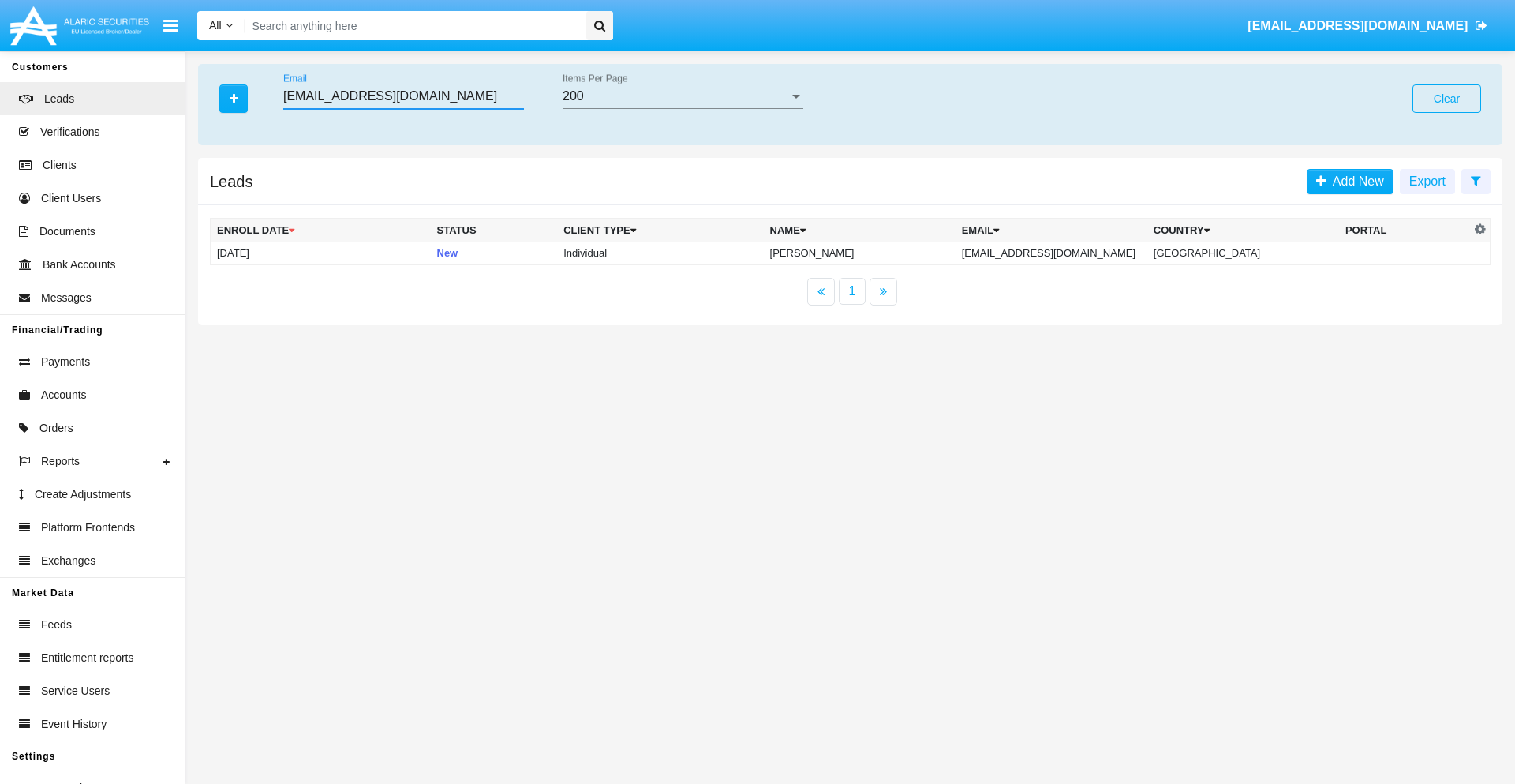
type input "[EMAIL_ADDRESS][DOMAIN_NAME]"
click at [1064, 252] on td "[EMAIL_ADDRESS][DOMAIN_NAME]" at bounding box center [1052, 252] width 192 height 23
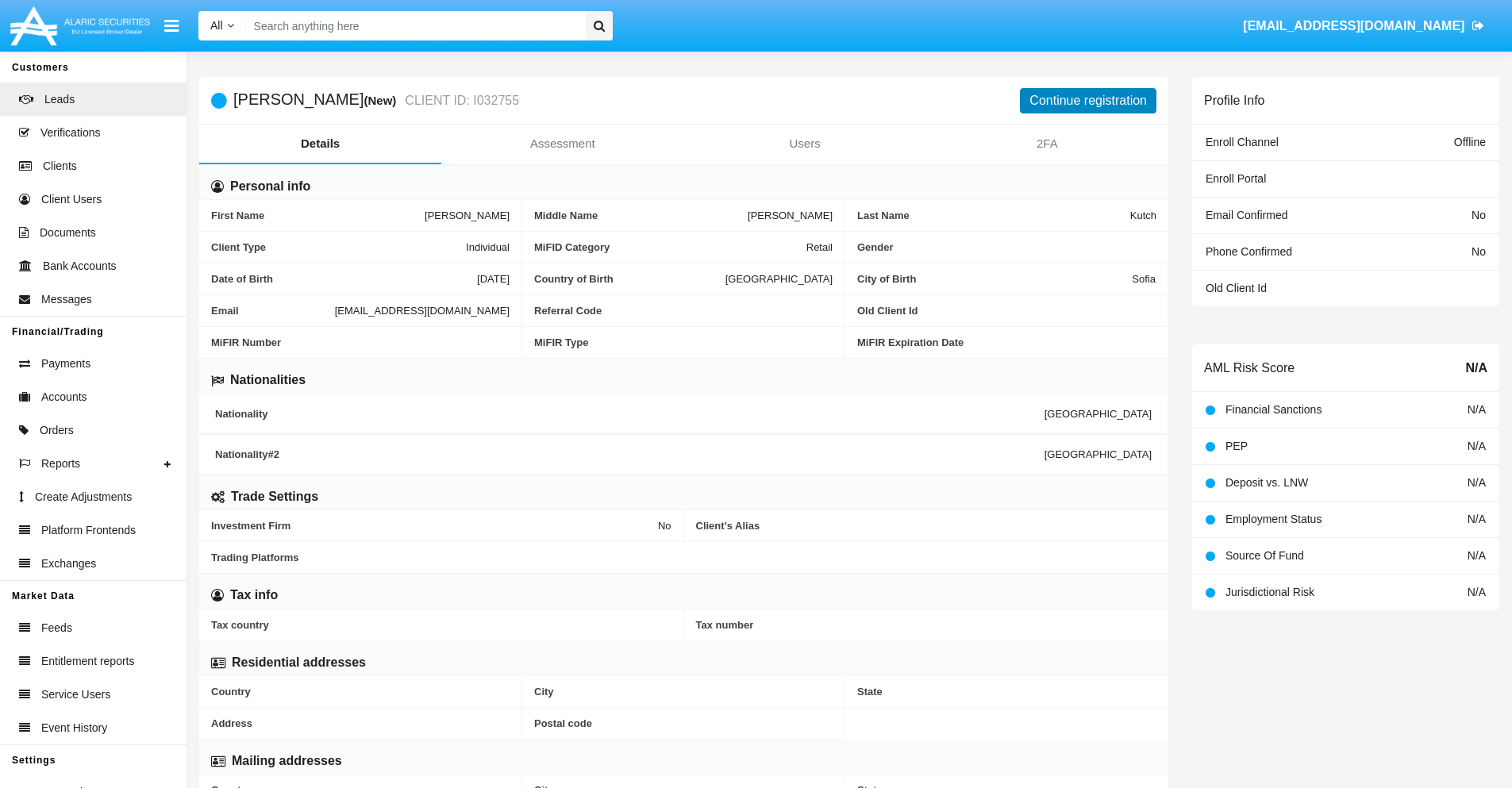
click at [1088, 100] on button "Continue registration" at bounding box center [1088, 101] width 136 height 25
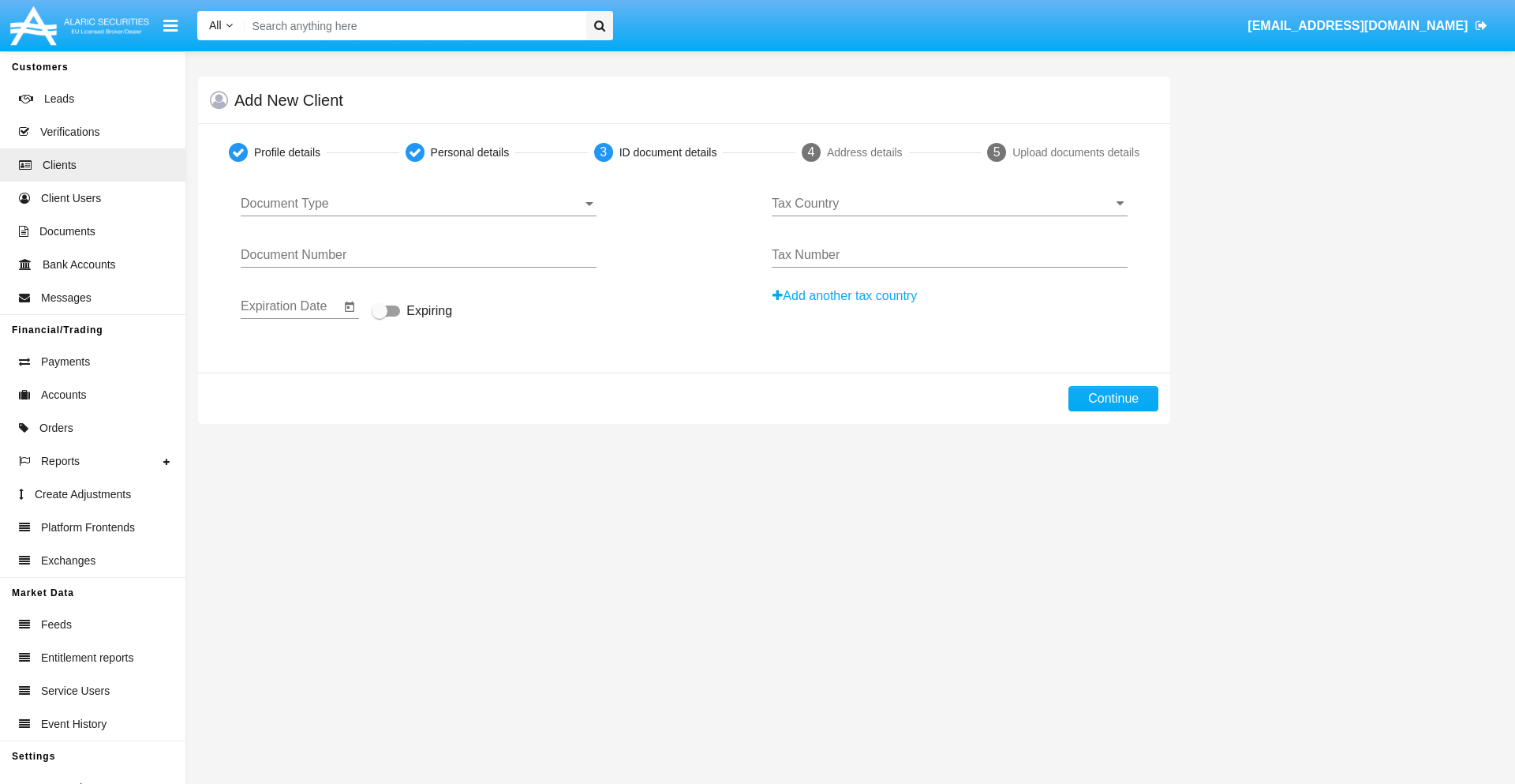
click at [419, 203] on span "Document Type" at bounding box center [411, 204] width 342 height 15
click at [419, 215] on span "Passport" at bounding box center [418, 215] width 356 height 38
type input "CXzToyGSQigOjja"
click at [412, 311] on span "Expiring" at bounding box center [429, 311] width 46 height 19
click at [380, 316] on input "Expiring" at bounding box center [379, 316] width 1 height 1
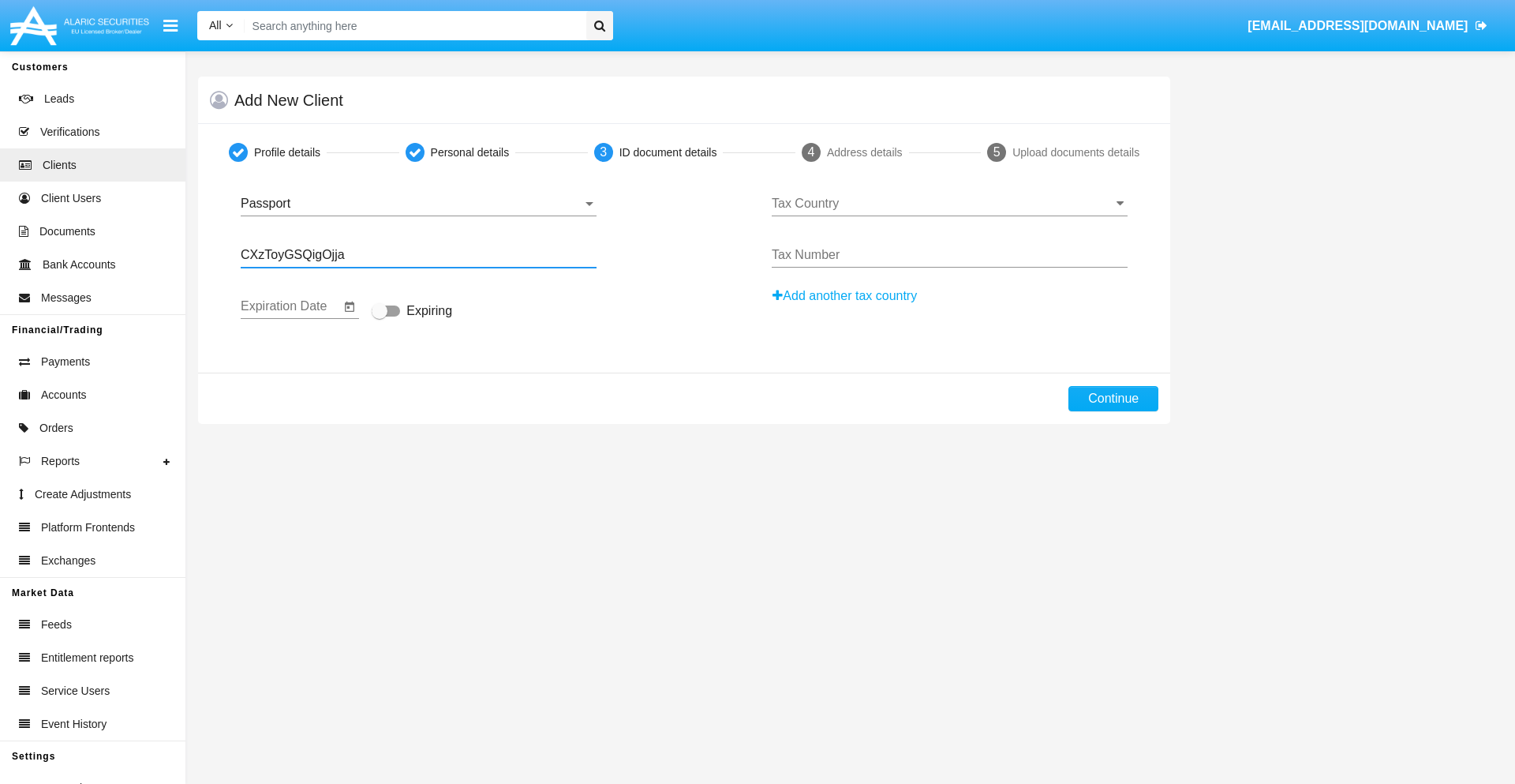
checkbox input "true"
click at [949, 203] on input "Tax Country" at bounding box center [949, 204] width 356 height 15
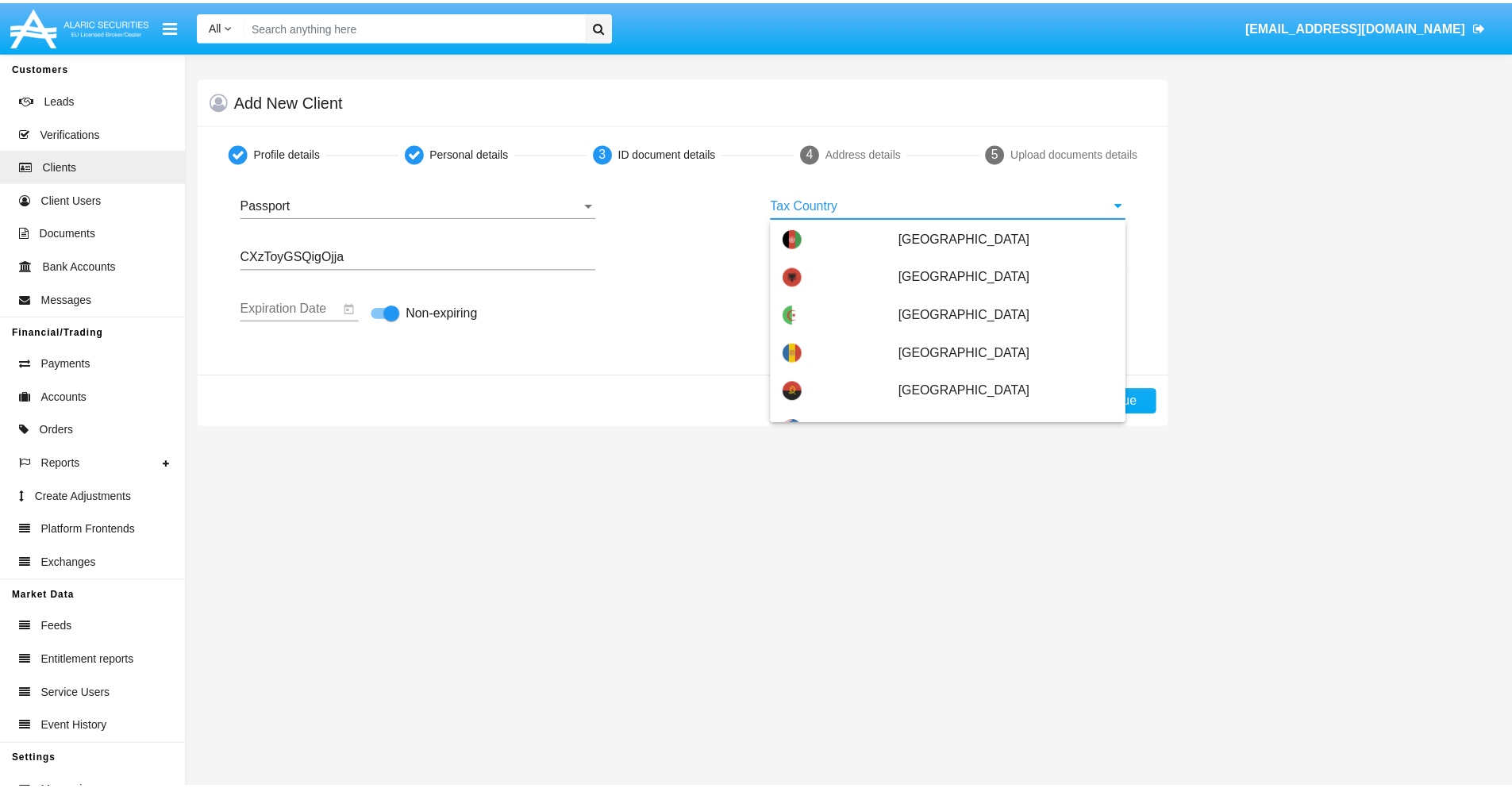
scroll to position [4632, 0]
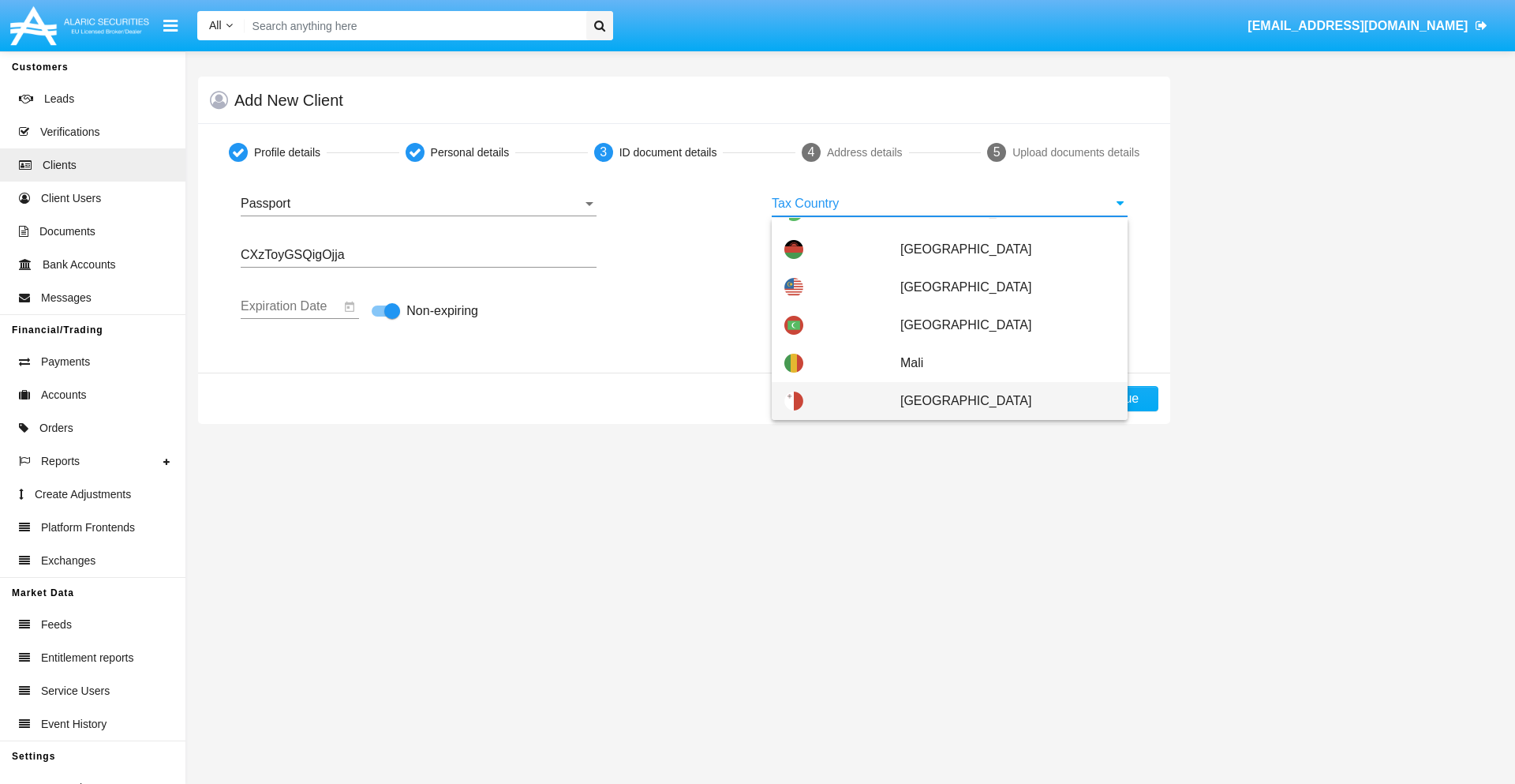
click at [1000, 401] on span "Malta" at bounding box center [1008, 401] width 215 height 38
type input "Malta"
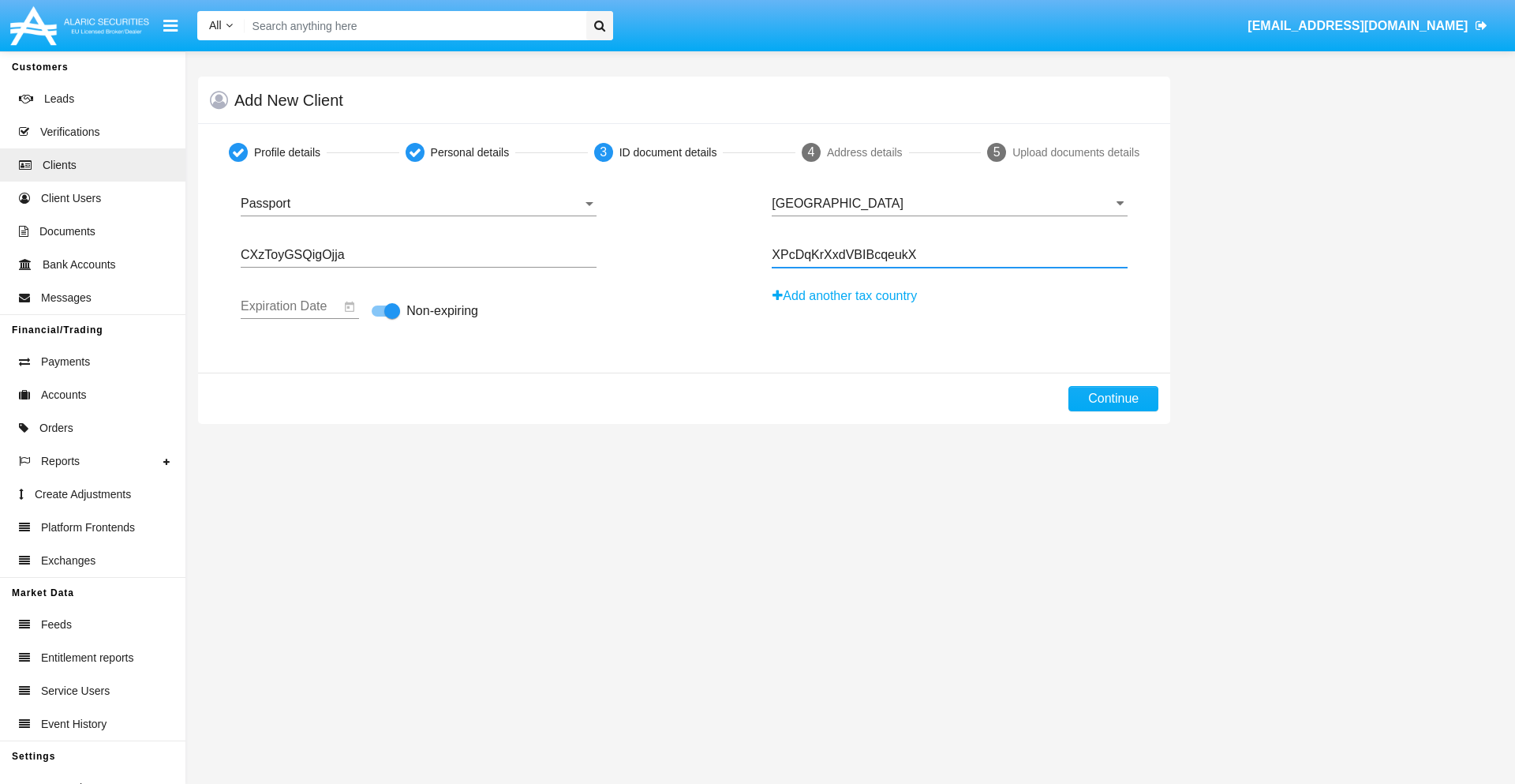
type input "XPcDqKrXxdVBIBcqeukX"
click at [1113, 398] on button "Continue" at bounding box center [1114, 398] width 90 height 25
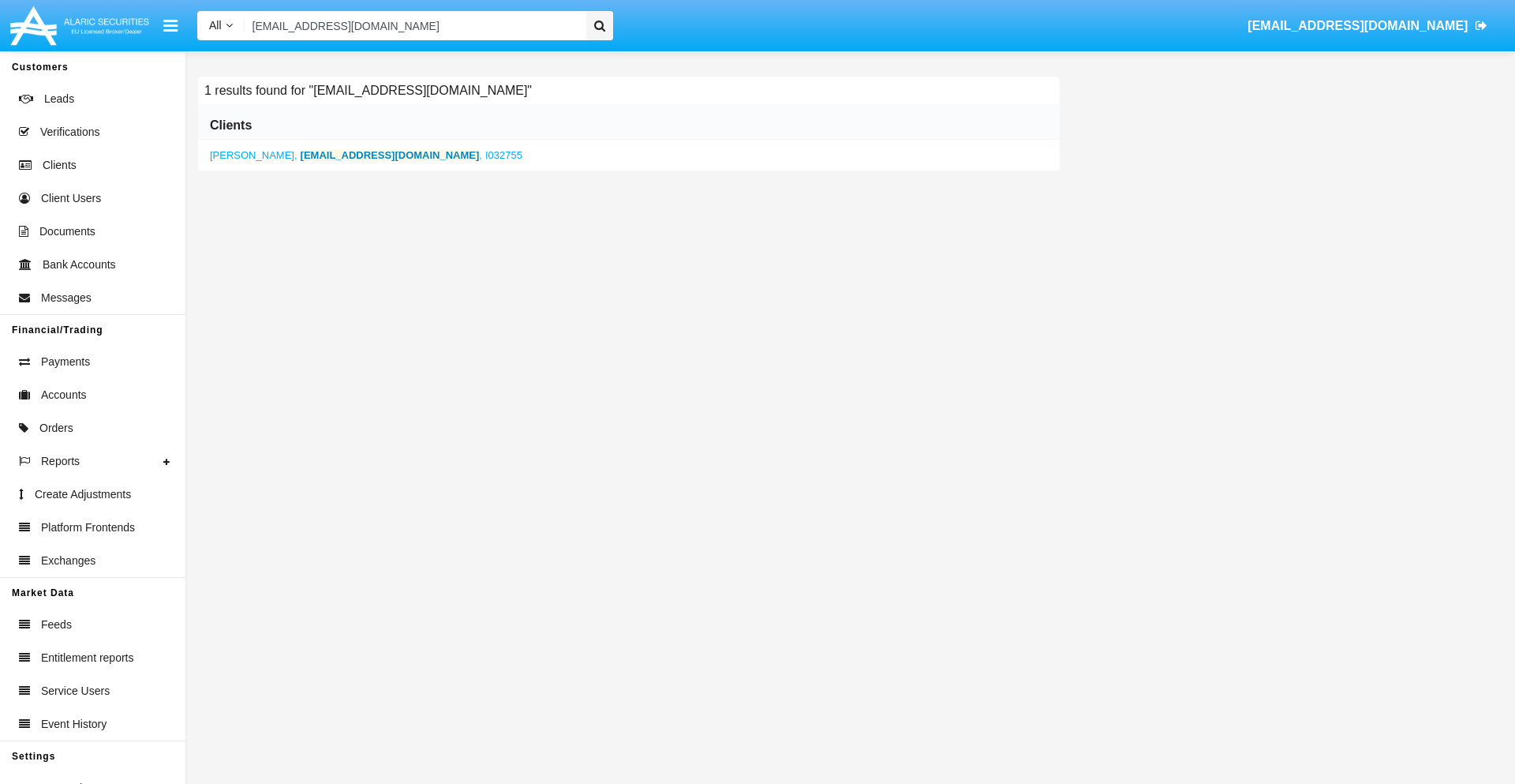
type input "[EMAIL_ADDRESS][DOMAIN_NAME]"
click at [339, 155] on b "[EMAIL_ADDRESS][DOMAIN_NAME]" at bounding box center [390, 155] width 179 height 12
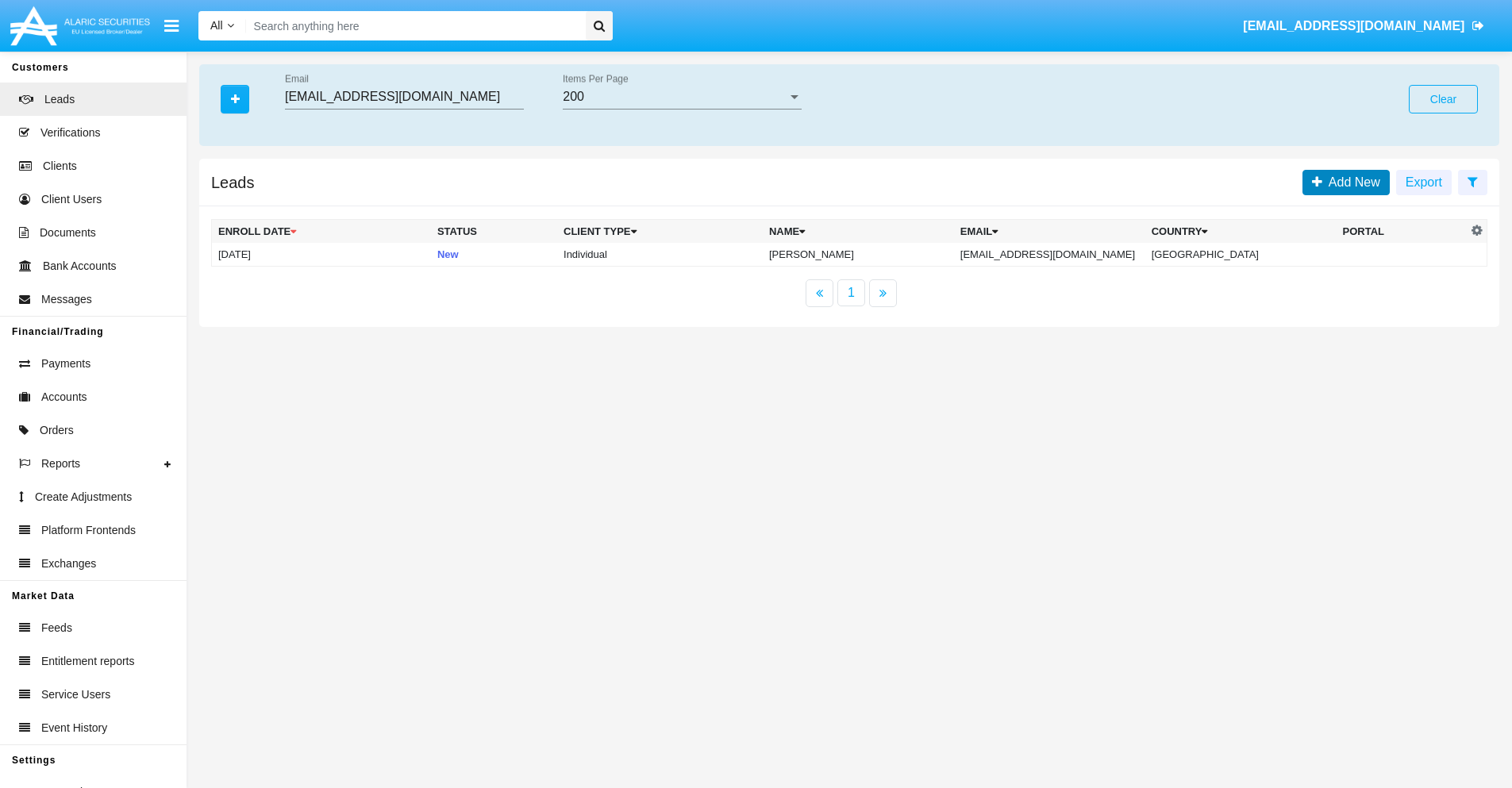
click at [1351, 182] on span "Add New" at bounding box center [1351, 182] width 58 height 14
